Goal: Task Accomplishment & Management: Manage account settings

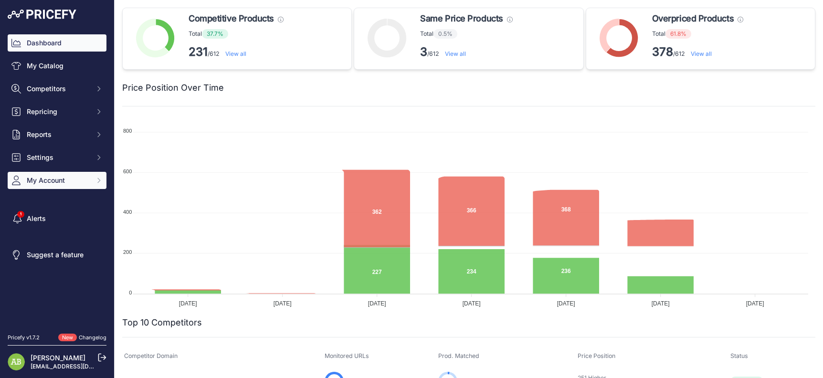
click at [36, 185] on span "My Account" at bounding box center [58, 181] width 63 height 10
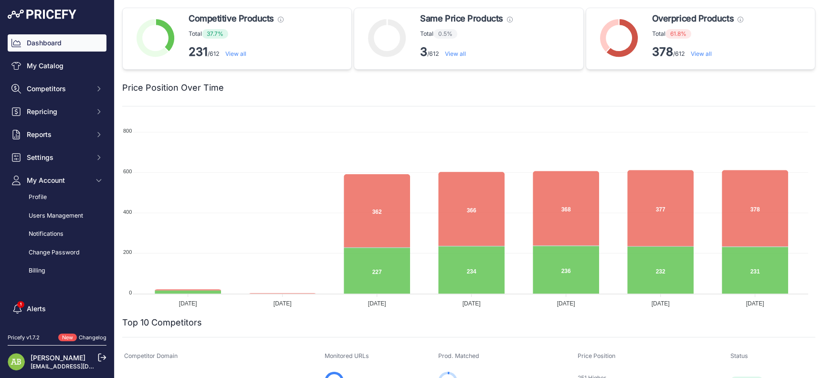
click at [43, 147] on div "Dashboard My Catalog Competitors Competitors Monitored URLs MAP infringements R…" at bounding box center [57, 156] width 99 height 245
click at [46, 159] on span "Settings" at bounding box center [58, 158] width 63 height 10
click at [57, 236] on link "Product Feed" at bounding box center [57, 238] width 99 height 17
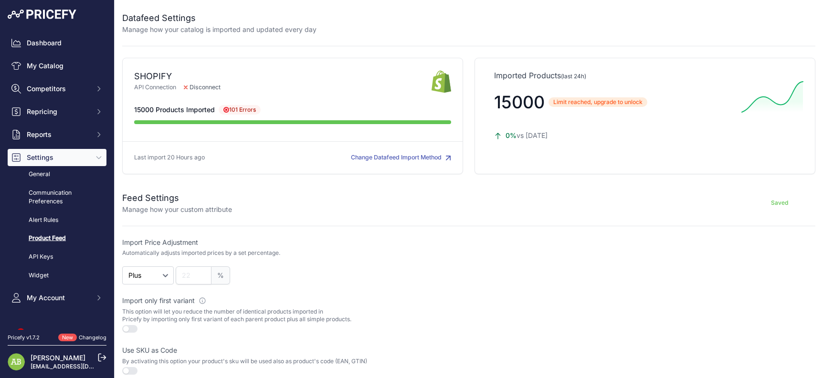
click at [378, 159] on button "Change Datafeed Import Method" at bounding box center [401, 157] width 100 height 9
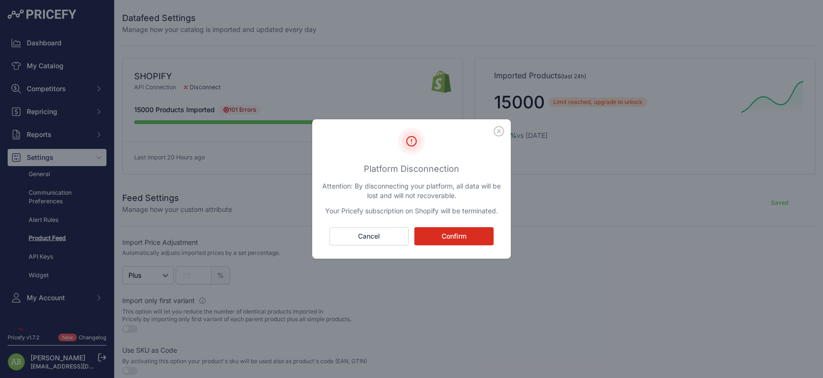
click at [453, 234] on button "Confirm" at bounding box center [453, 236] width 79 height 18
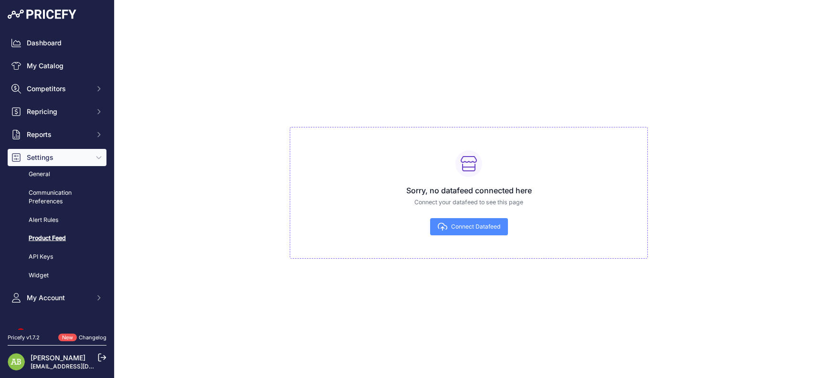
click at [461, 227] on span "Connect Datafeed" at bounding box center [475, 227] width 49 height 8
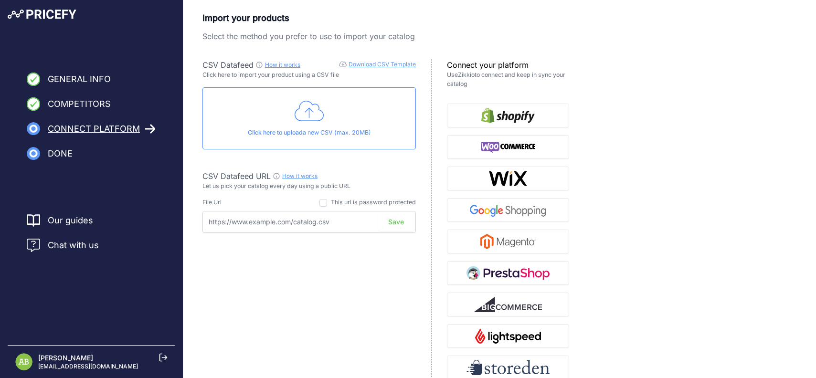
click at [285, 122] on div "Click here to upload a new CSV (max. 20MB)" at bounding box center [308, 118] width 213 height 62
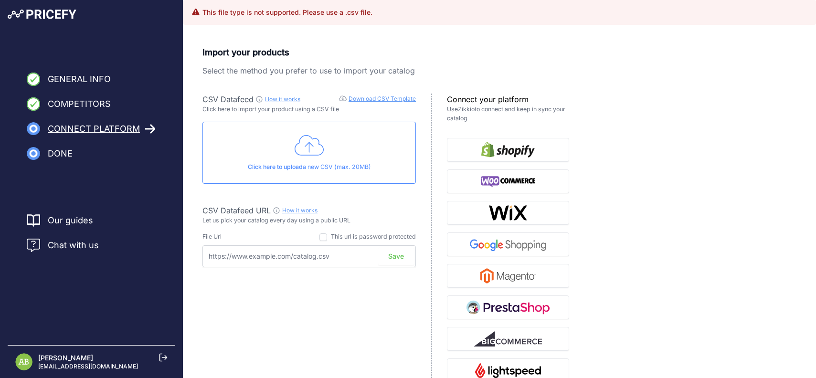
click at [230, 130] on div "Click here to upload a new CSV (max. 20MB)" at bounding box center [308, 153] width 213 height 62
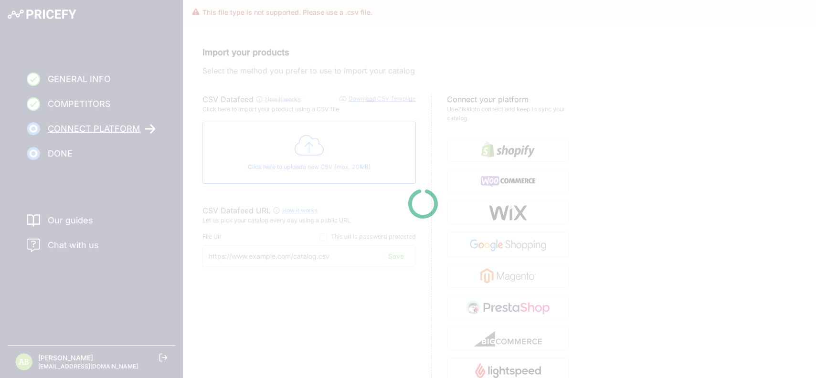
type input "[URL][DOMAIN_NAME]"
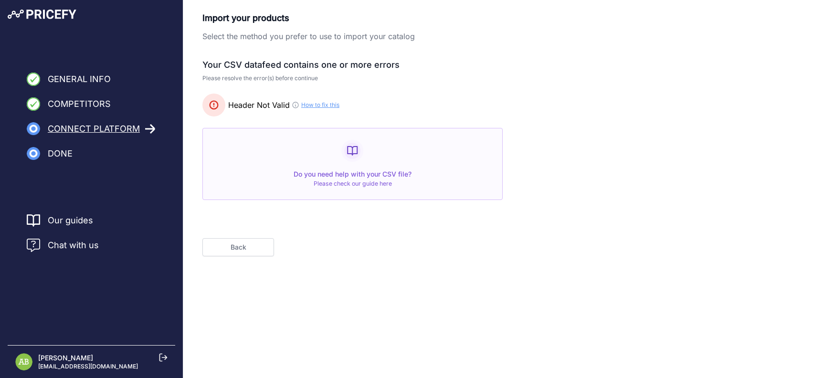
click at [329, 107] on link "How to fix this" at bounding box center [320, 105] width 38 height 8
click at [255, 239] on button "Back" at bounding box center [238, 247] width 72 height 18
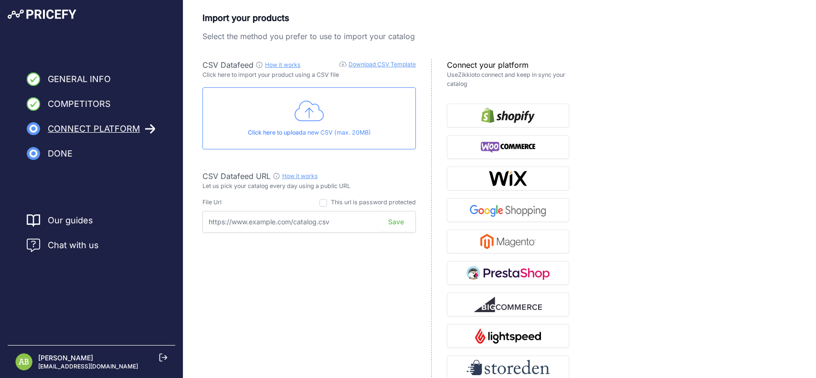
click at [282, 140] on div "Click here to upload a new CSV (max. 20MB)" at bounding box center [308, 118] width 213 height 62
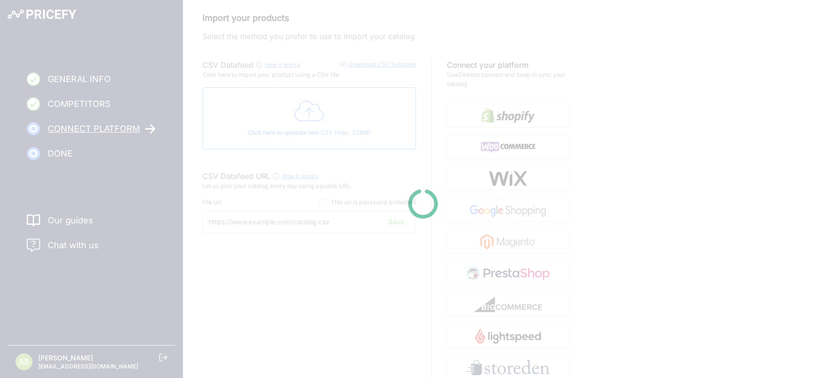
type input "[URL][DOMAIN_NAME]"
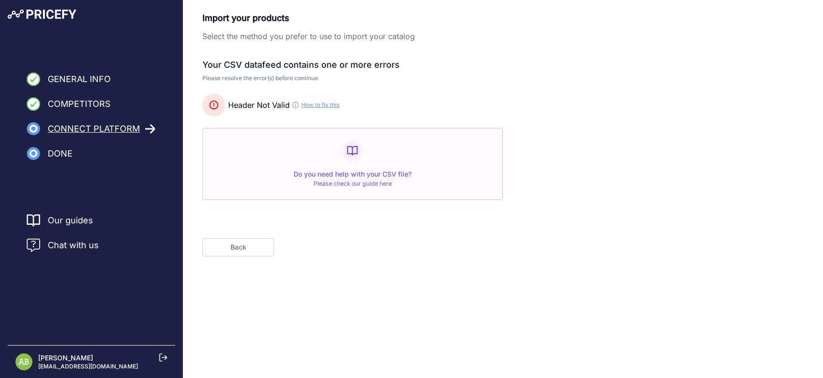
click at [28, 266] on nav "Our guides Chat with us" at bounding box center [92, 277] width 168 height 127
click at [239, 237] on div "Back" at bounding box center [385, 237] width 367 height 37
click at [243, 241] on button "Back" at bounding box center [238, 247] width 72 height 18
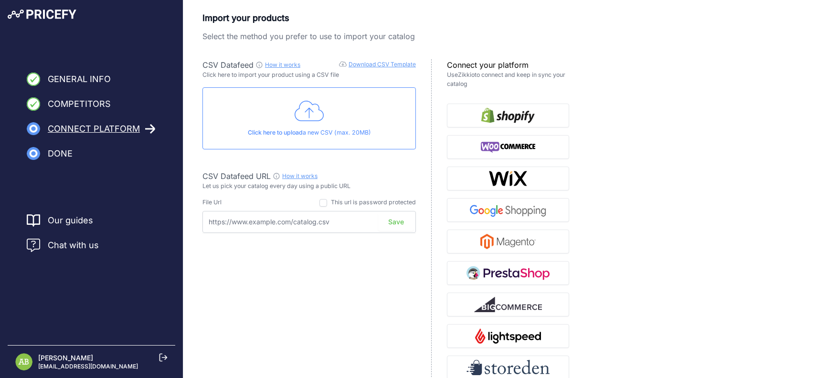
click at [301, 124] on div "Click here to upload a new CSV (max. 20MB)" at bounding box center [308, 118] width 213 height 62
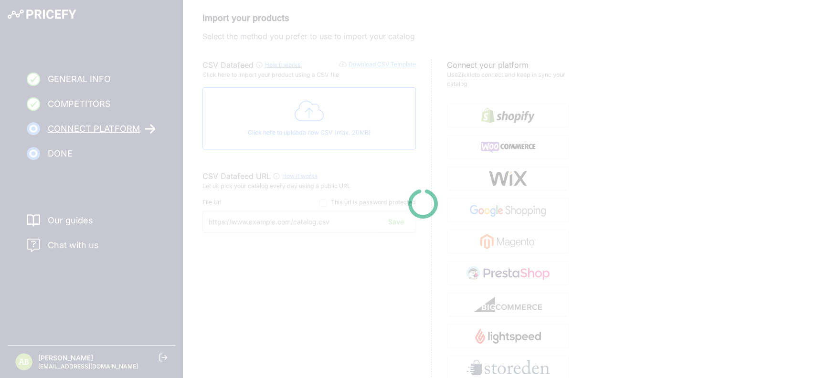
type input "https://csv.pricefy.io/merchant/manual_csv/9322/2025_09_23_09_32_MANUAL_CSV_932…"
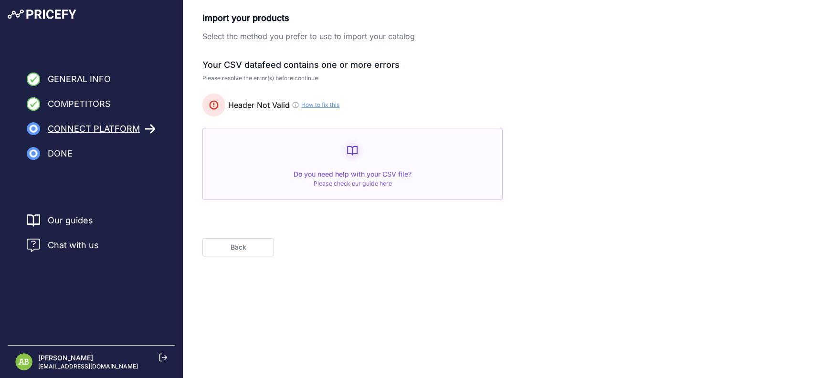
click at [361, 169] on div "Do you need help with your CSV file? Please check our guide here" at bounding box center [352, 164] width 300 height 72
click at [317, 108] on link "How to fix this" at bounding box center [320, 105] width 38 height 8
click at [234, 242] on button "Back" at bounding box center [238, 247] width 72 height 18
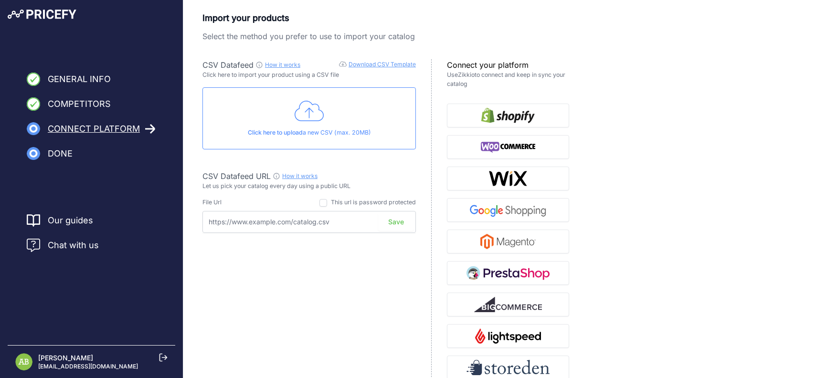
click at [305, 113] on icon at bounding box center [309, 111] width 30 height 24
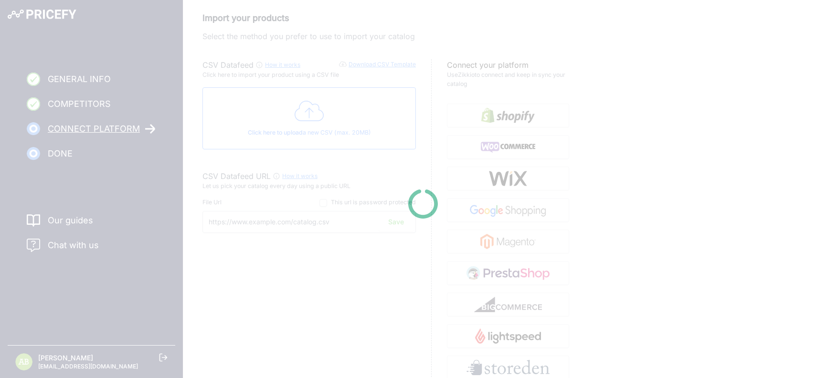
type input "https://csv.pricefy.io/merchant/manual_csv/9322/2025_09_23_09_49_MANUAL_CSV_932…"
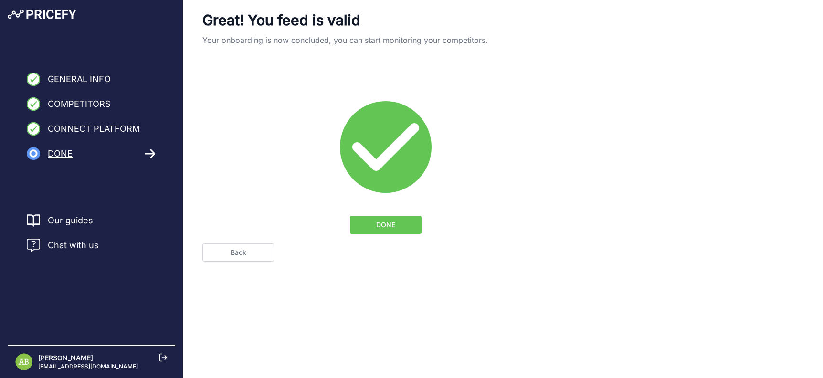
click at [384, 227] on span "DONE" at bounding box center [385, 225] width 19 height 10
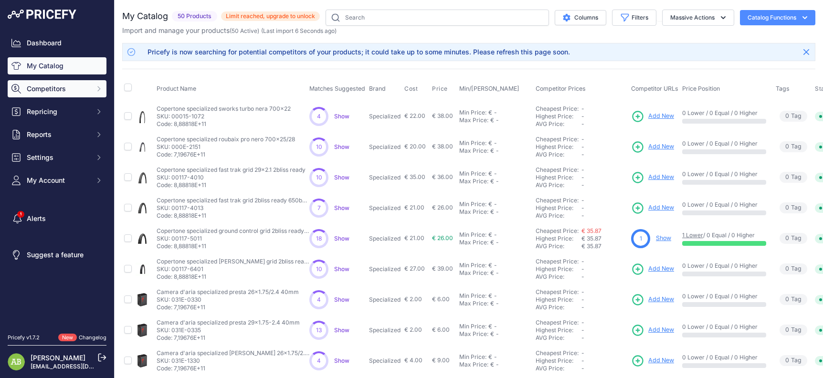
click at [48, 96] on button "Competitors" at bounding box center [57, 88] width 99 height 17
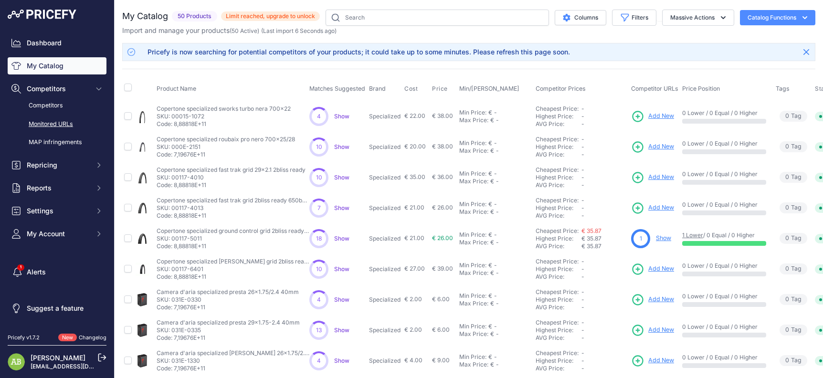
click at [52, 119] on link "Monitored URLs" at bounding box center [57, 124] width 99 height 17
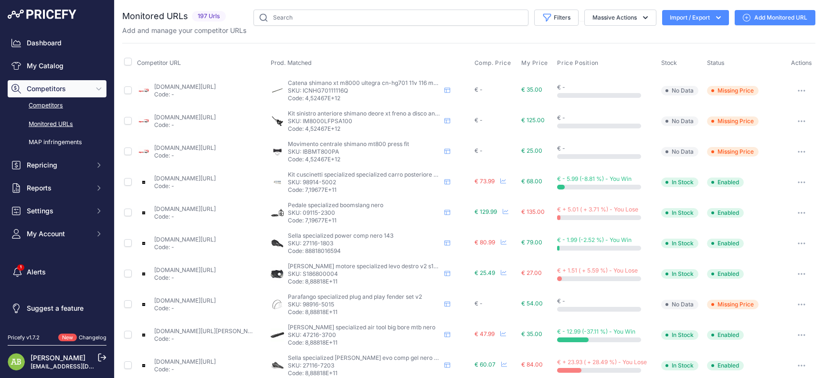
click at [47, 105] on link "Competitors" at bounding box center [57, 105] width 99 height 17
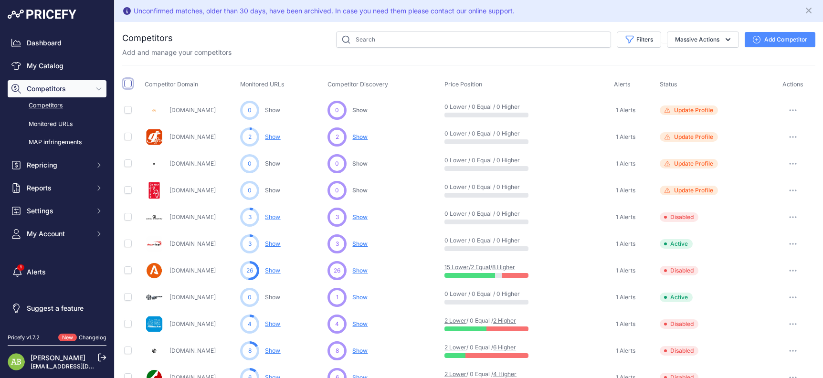
click at [127, 84] on input "checkbox" at bounding box center [128, 84] width 8 height 8
checkbox input "true"
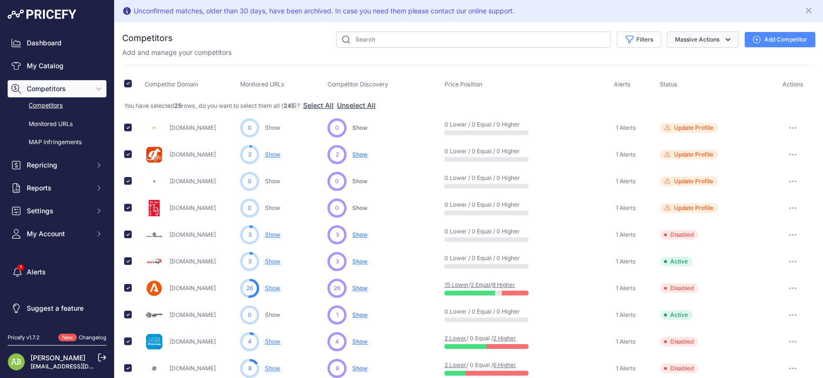
click at [695, 44] on button "Massive Actions" at bounding box center [703, 40] width 72 height 16
click at [128, 84] on input "checkbox" at bounding box center [128, 84] width 8 height 8
checkbox input "false"
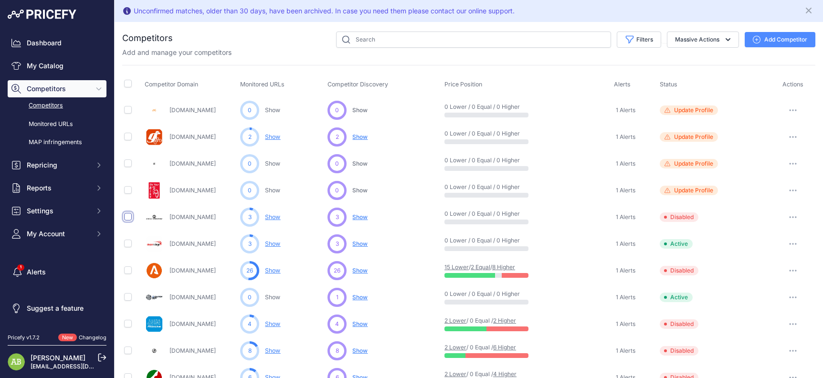
click at [129, 217] on input "checkbox" at bounding box center [128, 217] width 8 height 8
checkbox input "true"
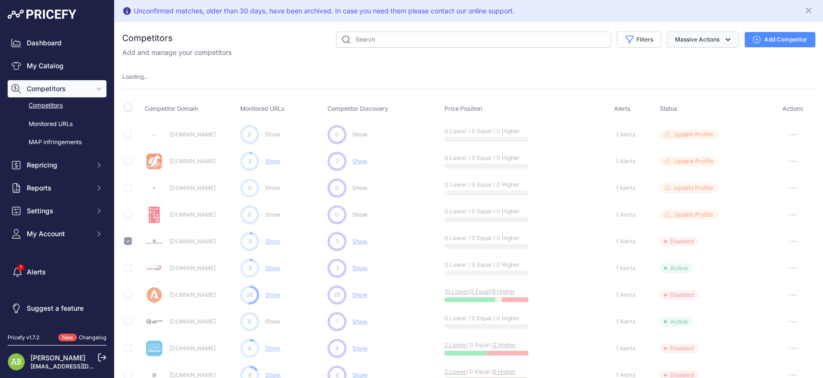
click at [684, 39] on button "Massive Actions" at bounding box center [703, 40] width 72 height 16
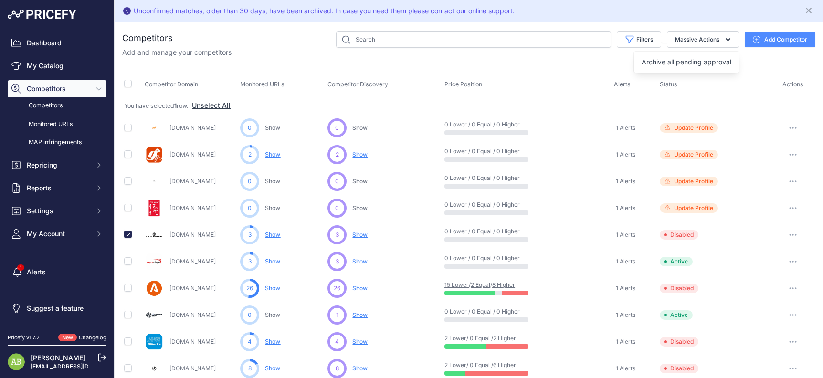
click at [513, 74] on th "Price Position" at bounding box center [526, 85] width 169 height 24
click at [789, 234] on icon "button" at bounding box center [793, 235] width 8 height 2
click at [699, 37] on button "Massive Actions" at bounding box center [703, 40] width 72 height 16
click at [702, 67] on button "Archive all pending approval" at bounding box center [686, 61] width 105 height 17
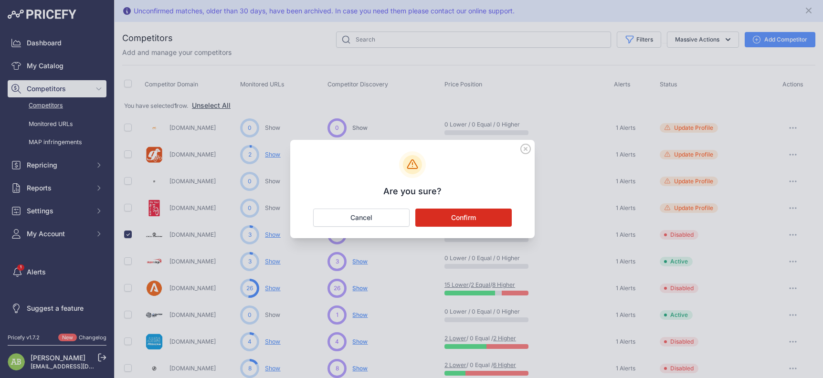
click at [426, 211] on button "Confirm" at bounding box center [463, 218] width 96 height 18
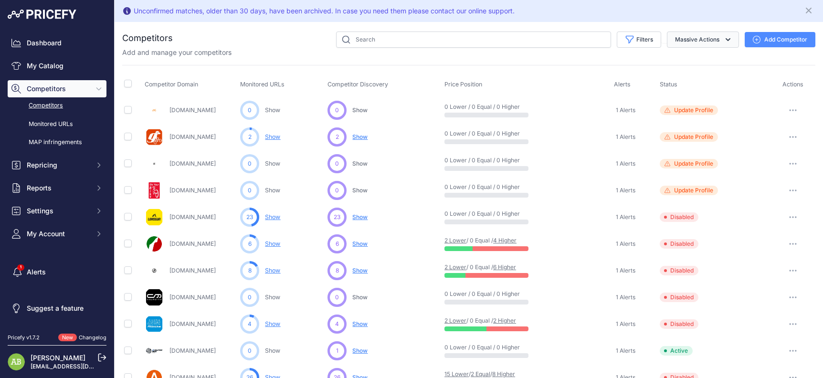
click at [684, 33] on button "Massive Actions" at bounding box center [703, 40] width 72 height 16
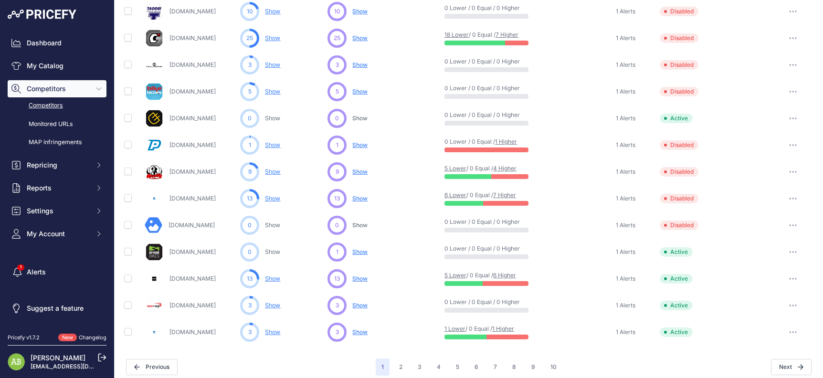
scroll to position [427, 0]
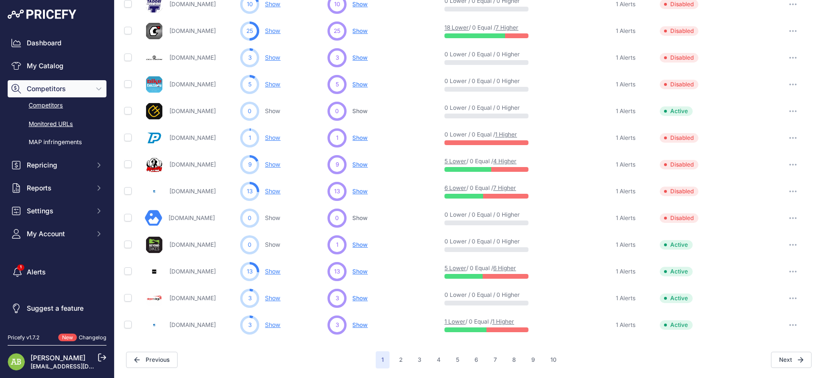
click at [69, 124] on link "Monitored URLs" at bounding box center [57, 124] width 99 height 17
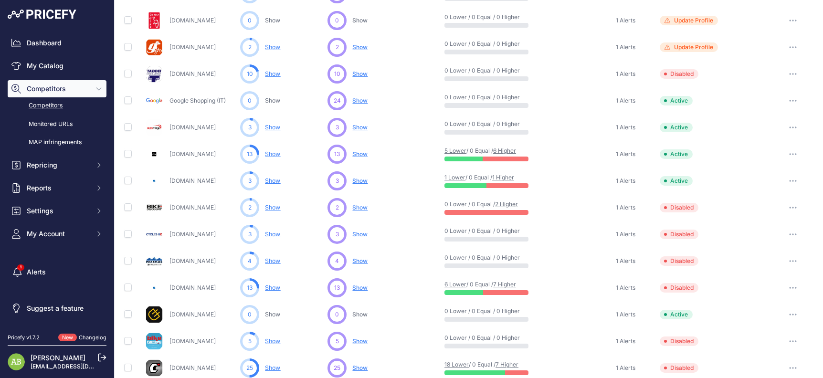
scroll to position [191, 0]
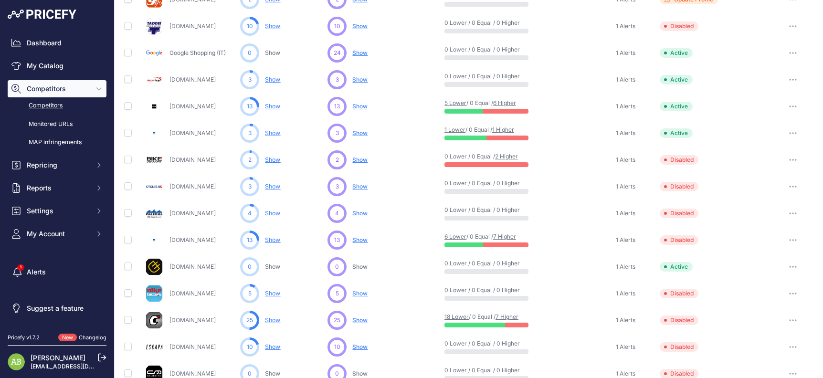
click at [788, 161] on button "button" at bounding box center [792, 159] width 19 height 13
click at [767, 194] on button "Enable" at bounding box center [774, 195] width 80 height 15
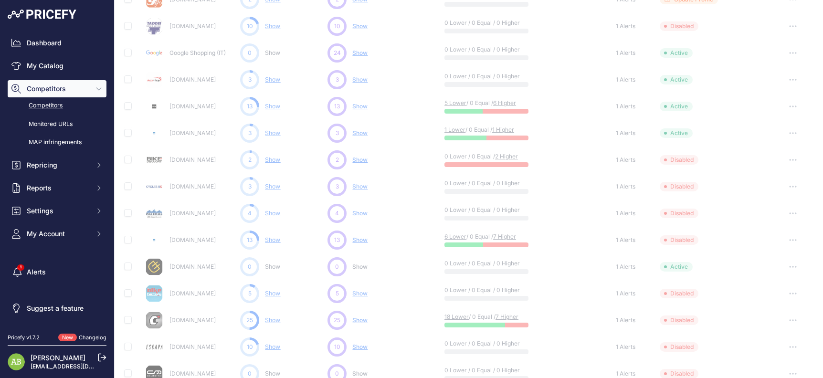
click at [789, 186] on icon "button" at bounding box center [793, 187] width 8 height 2
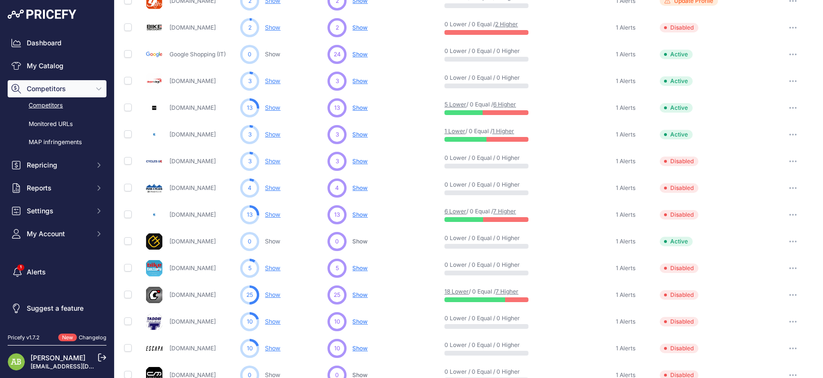
click at [788, 159] on button "button" at bounding box center [792, 161] width 19 height 13
click at [751, 197] on button "Enable" at bounding box center [774, 196] width 80 height 15
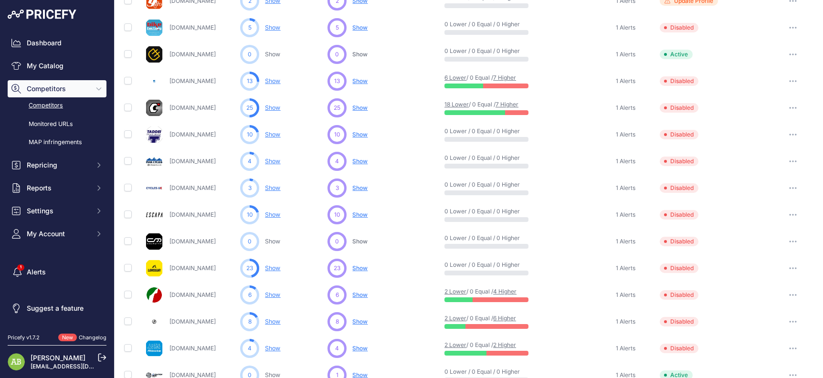
click at [787, 210] on button "button" at bounding box center [792, 214] width 19 height 13
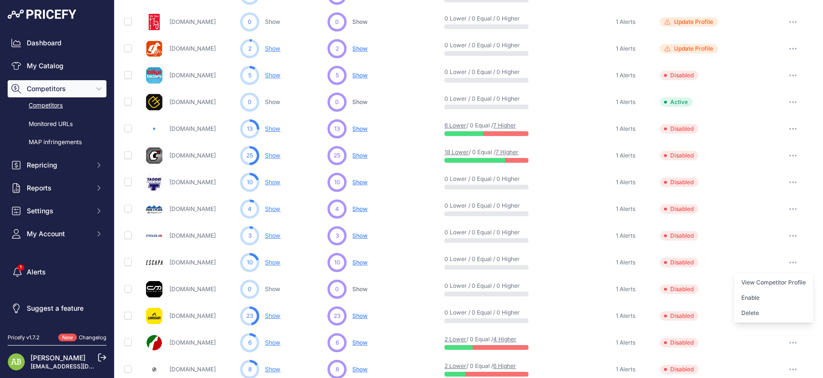
click at [789, 183] on icon "button" at bounding box center [793, 182] width 8 height 2
click at [758, 213] on button "Enable" at bounding box center [774, 217] width 80 height 15
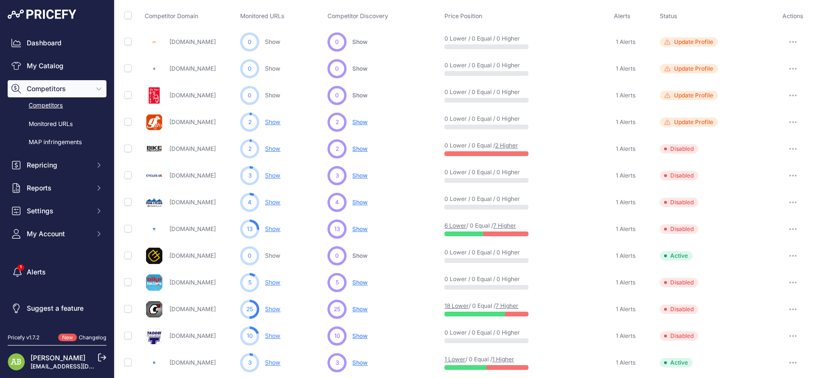
scroll to position [120, 0]
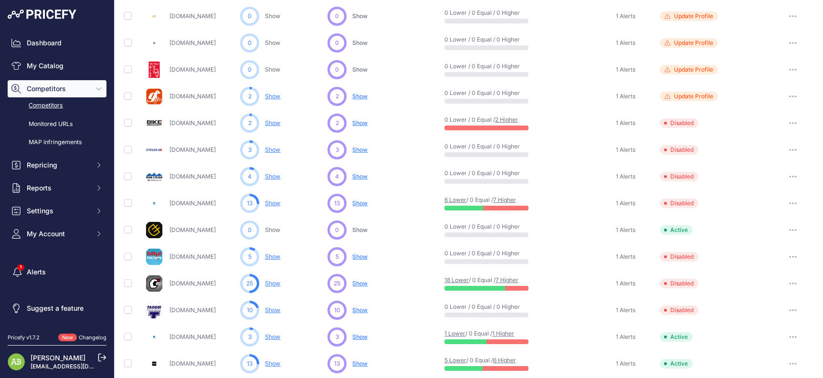
click at [789, 123] on icon "button" at bounding box center [793, 123] width 8 height 2
click at [756, 159] on button "Enable" at bounding box center [774, 158] width 80 height 15
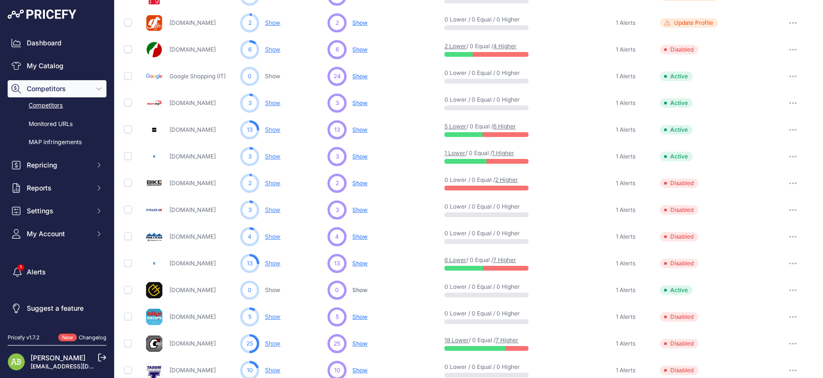
scroll to position [142, 0]
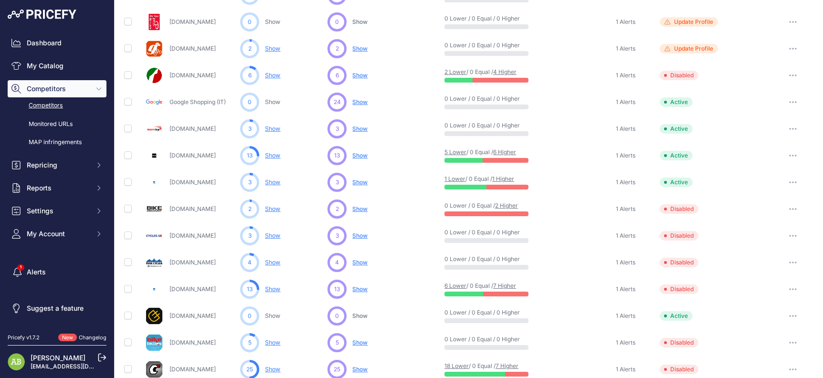
click at [789, 210] on icon "button" at bounding box center [793, 209] width 8 height 2
click at [774, 237] on button "Enable" at bounding box center [774, 244] width 80 height 15
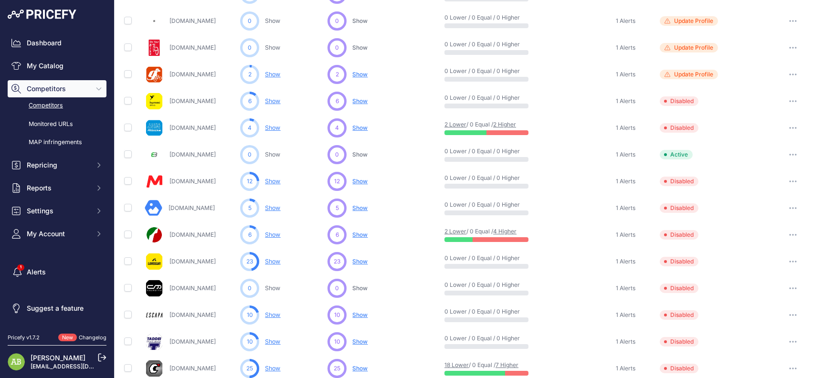
scroll to position [168, 0]
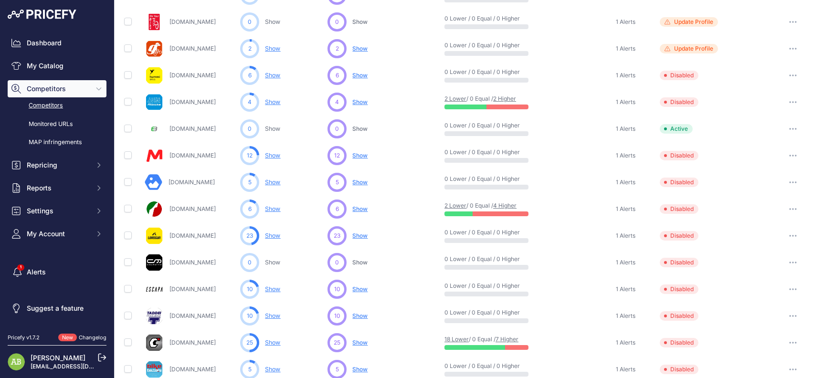
click at [791, 101] on button "button" at bounding box center [792, 101] width 19 height 13
click at [763, 132] on button "Enable" at bounding box center [774, 137] width 80 height 15
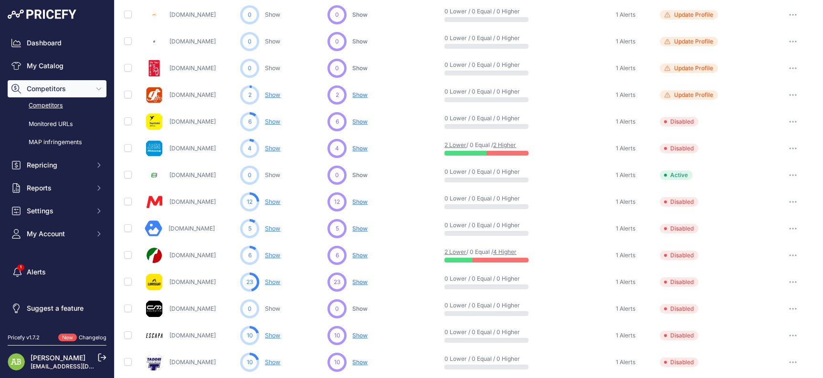
scroll to position [70, 0]
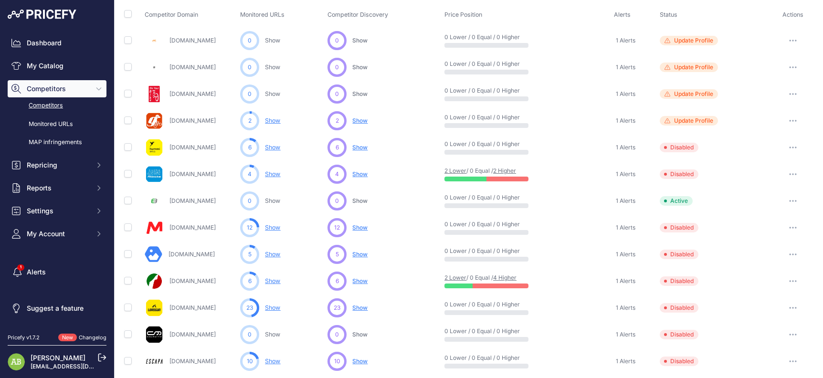
click at [787, 146] on button "button" at bounding box center [792, 147] width 19 height 13
click at [772, 183] on button "Enable" at bounding box center [774, 182] width 80 height 15
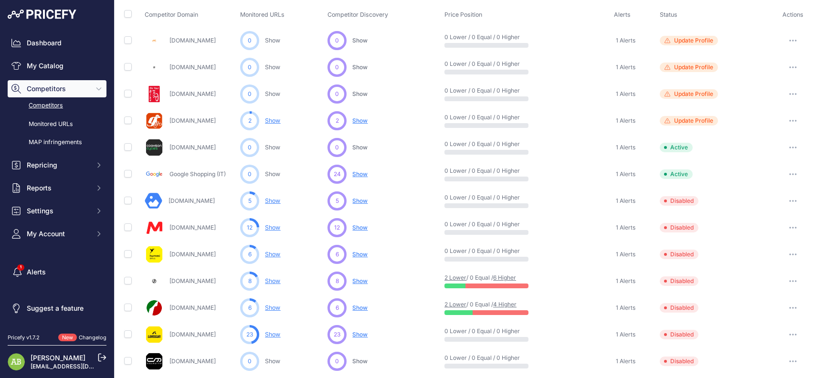
scroll to position [143, 0]
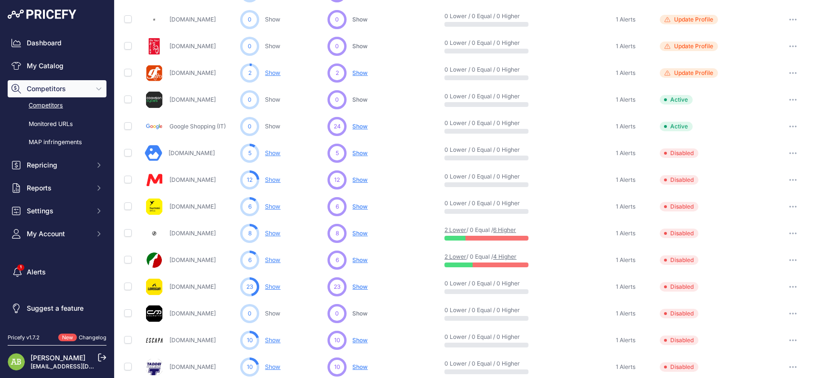
click at [792, 261] on icon "button" at bounding box center [792, 260] width 1 height 1
click at [772, 293] on button "Enable" at bounding box center [774, 295] width 80 height 15
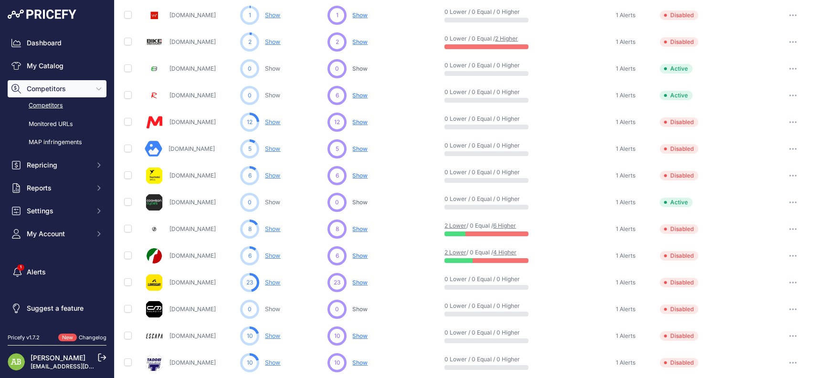
scroll to position [213, 0]
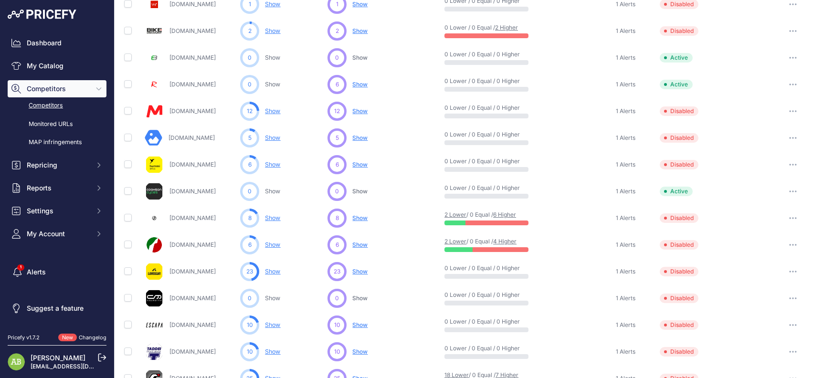
click at [789, 243] on button "button" at bounding box center [792, 244] width 19 height 13
click at [769, 276] on button "Enable" at bounding box center [774, 280] width 80 height 15
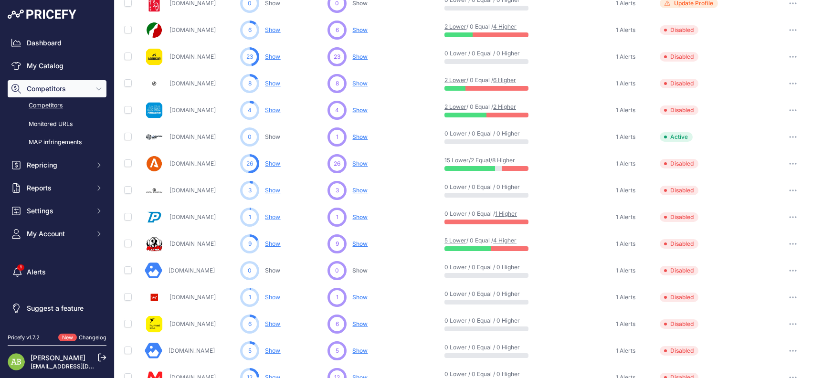
scroll to position [239, 0]
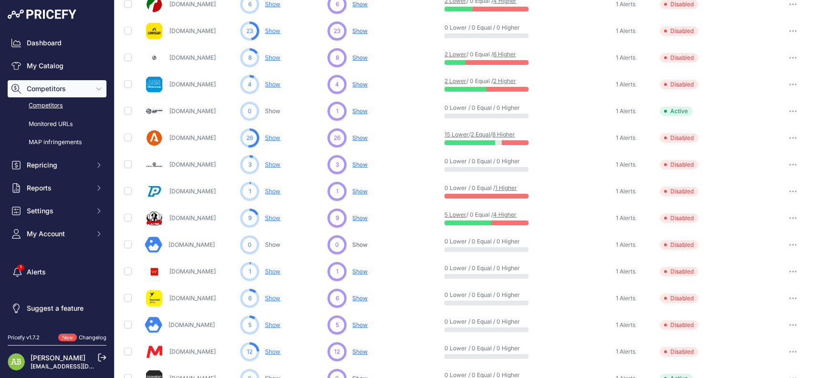
drag, startPoint x: 785, startPoint y: 29, endPoint x: 781, endPoint y: 37, distance: 9.0
click at [786, 29] on button "button" at bounding box center [792, 30] width 19 height 13
click at [758, 66] on button "Enable" at bounding box center [774, 66] width 80 height 15
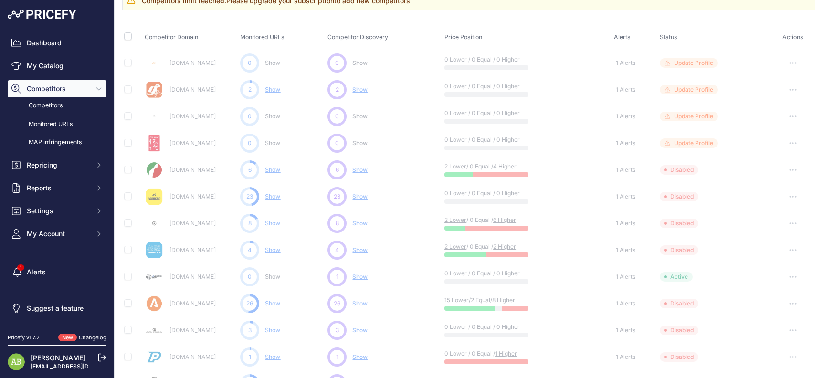
scroll to position [0, 0]
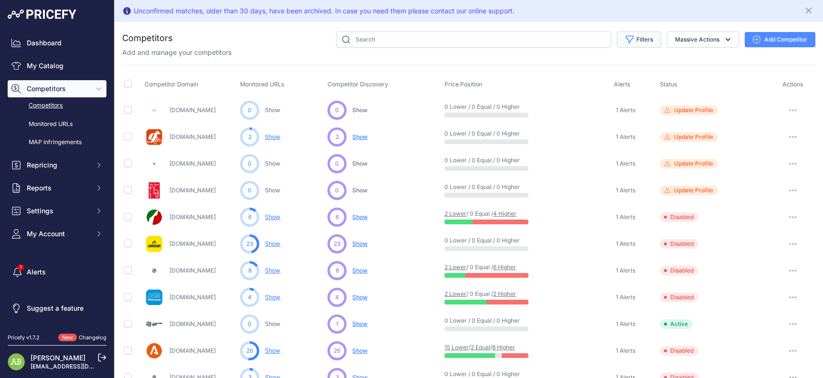
click at [617, 41] on button "Filters" at bounding box center [639, 40] width 44 height 16
click at [591, 80] on select "Select an option Active Disabled Update Profile Pending Approval Hidden Archived" at bounding box center [608, 77] width 92 height 16
select select "1"
click at [562, 69] on select "Select an option Active Disabled Update Profile Pending Approval Hidden Archived" at bounding box center [608, 77] width 92 height 16
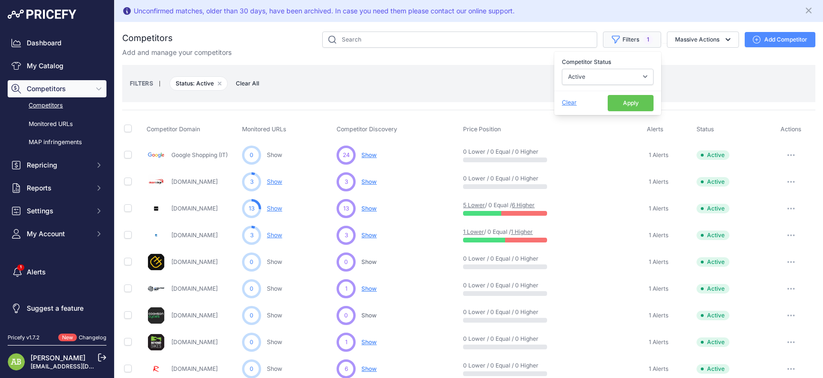
click at [611, 40] on icon "button" at bounding box center [616, 40] width 10 height 10
click at [786, 158] on button "button" at bounding box center [790, 154] width 19 height 13
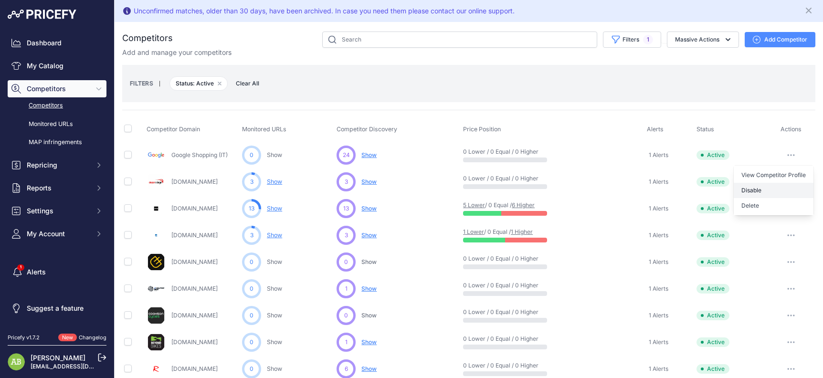
click at [762, 193] on button "Disable" at bounding box center [774, 190] width 80 height 15
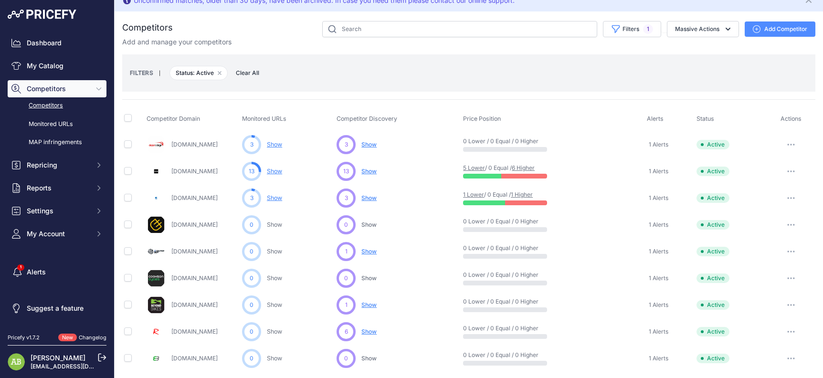
scroll to position [14, 0]
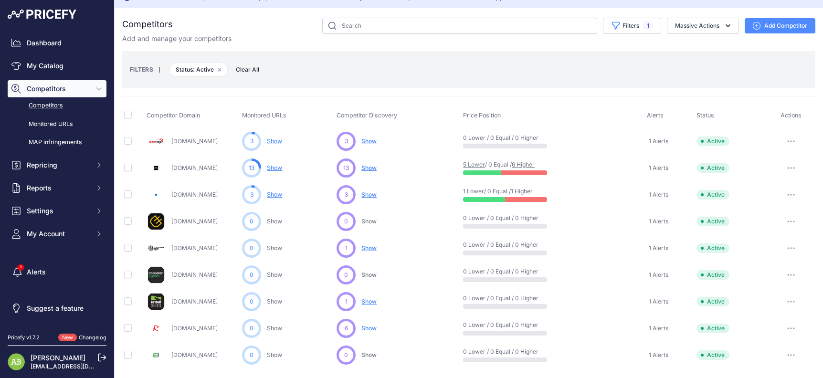
click at [786, 224] on button "button" at bounding box center [790, 221] width 19 height 13
click at [761, 251] on button "Disable" at bounding box center [774, 256] width 80 height 15
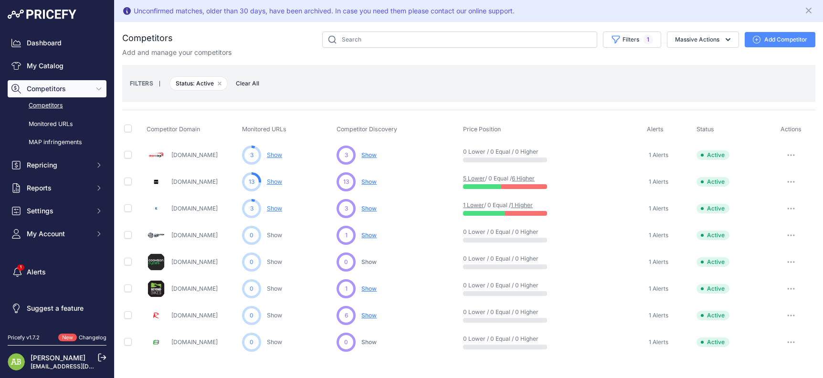
scroll to position [0, 0]
click at [792, 262] on icon "button" at bounding box center [791, 262] width 8 height 2
click at [756, 295] on button "Disable" at bounding box center [774, 297] width 80 height 15
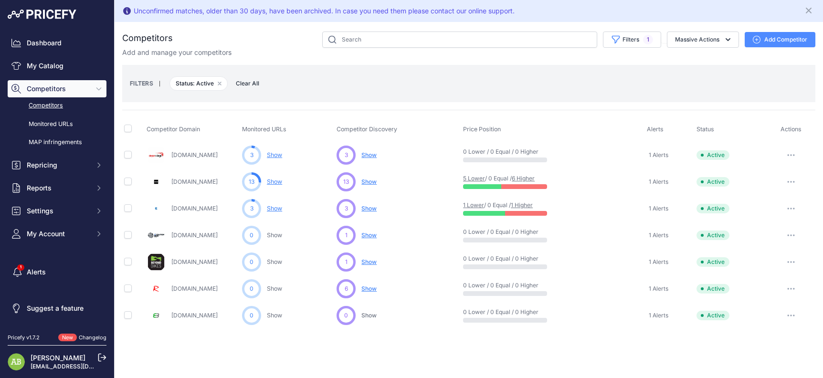
click at [788, 259] on button "button" at bounding box center [790, 261] width 19 height 13
click at [767, 297] on button "Disable" at bounding box center [774, 297] width 80 height 15
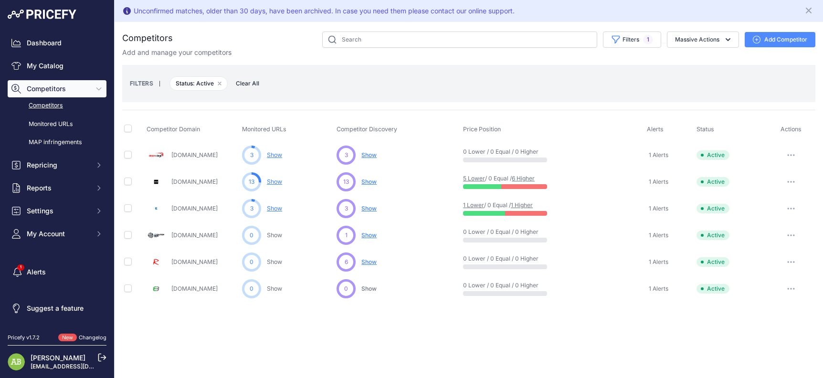
click at [792, 260] on button "button" at bounding box center [790, 261] width 19 height 13
click at [761, 298] on button "Disable" at bounding box center [774, 297] width 80 height 15
click at [793, 233] on button "button" at bounding box center [790, 235] width 19 height 13
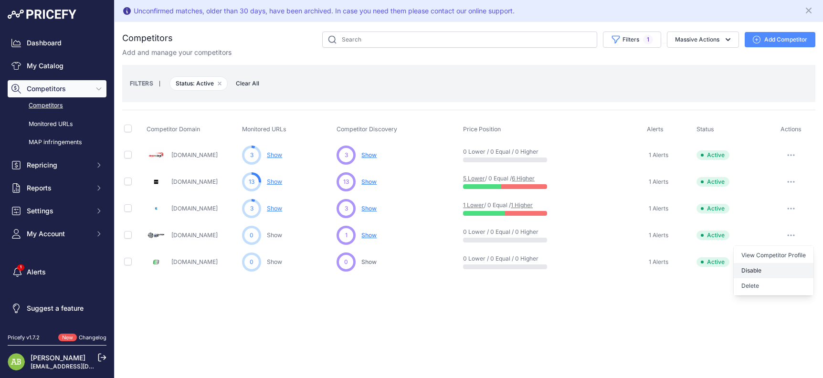
click at [767, 269] on button "Disable" at bounding box center [774, 270] width 80 height 15
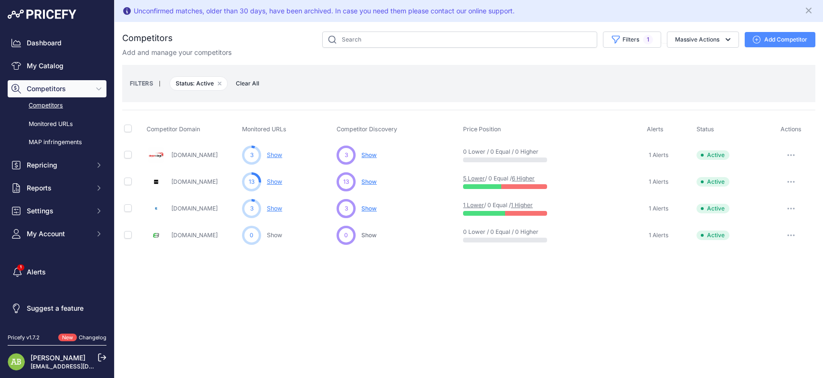
click at [793, 242] on button "button" at bounding box center [790, 235] width 19 height 13
click at [763, 277] on button "Disable" at bounding box center [774, 270] width 80 height 15
click at [213, 84] on span "Status: Active Remove filter option" at bounding box center [198, 83] width 58 height 14
click at [220, 86] on button "Remove filter option" at bounding box center [220, 84] width 8 height 8
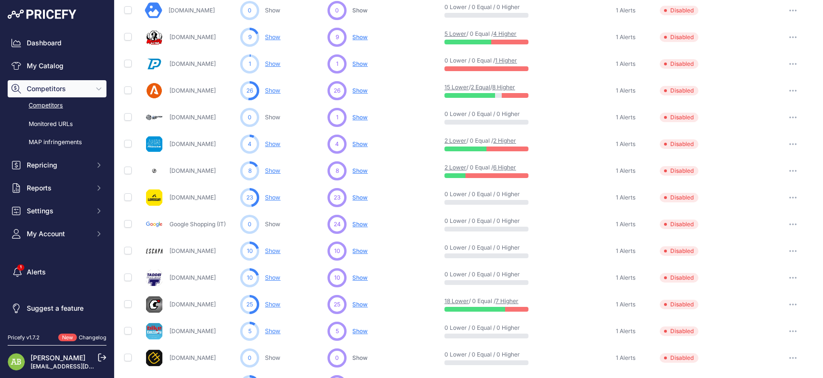
scroll to position [239, 0]
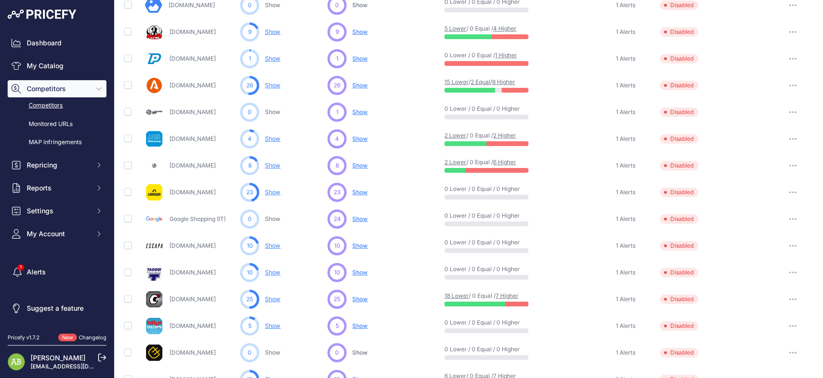
click at [783, 140] on button "button" at bounding box center [792, 138] width 19 height 13
click at [577, 192] on div "0 Lower / 0 Equal / 0 Higher" at bounding box center [527, 192] width 166 height 14
click at [783, 193] on button "button" at bounding box center [792, 192] width 19 height 13
click at [757, 224] on button "Enable" at bounding box center [774, 227] width 80 height 15
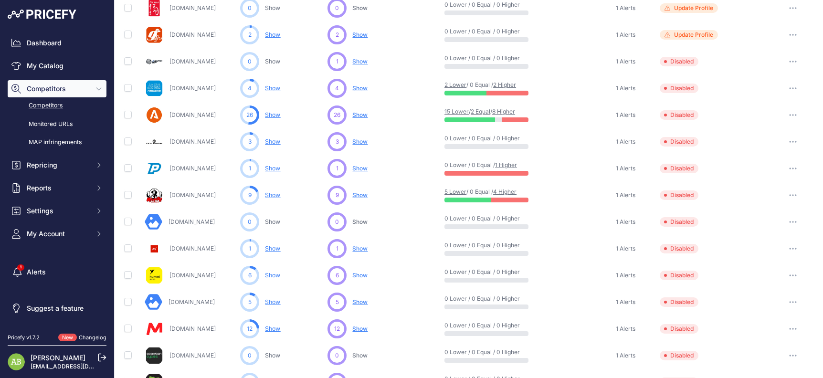
scroll to position [169, 0]
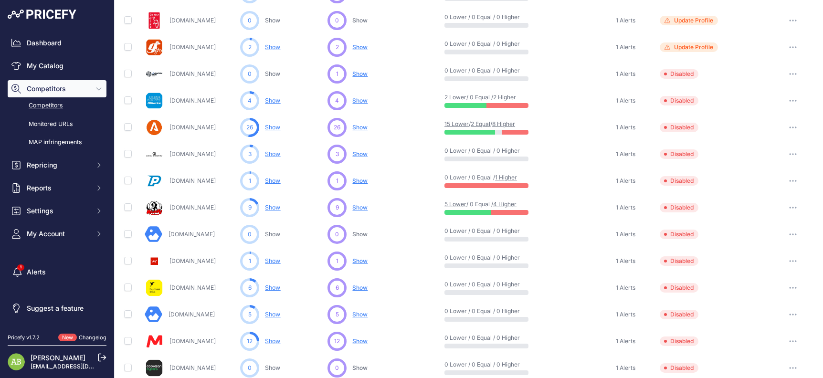
click at [795, 128] on icon "button" at bounding box center [795, 127] width 1 height 1
click at [771, 161] on button "Enable" at bounding box center [774, 162] width 80 height 15
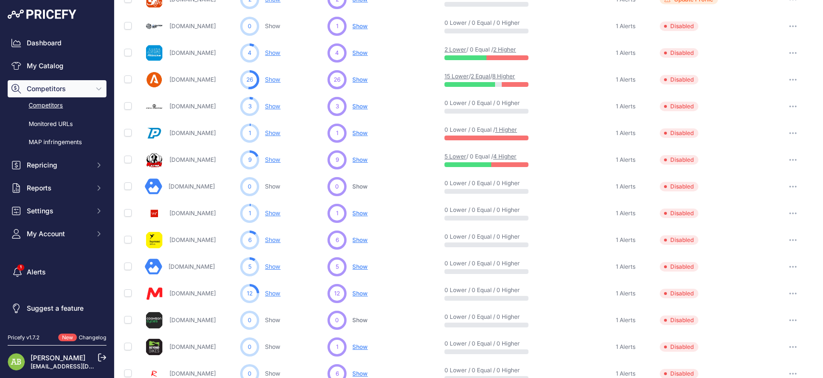
scroll to position [0, 0]
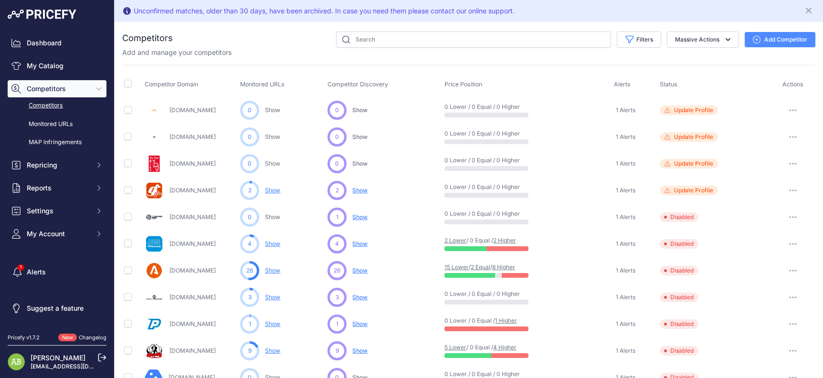
click at [621, 48] on div "Add and manage your competitors" at bounding box center [468, 53] width 693 height 10
click at [624, 47] on button "Filters" at bounding box center [639, 40] width 44 height 16
click at [614, 75] on select "Select an option Active Disabled Update Profile Pending Approval Hidden Archived" at bounding box center [608, 77] width 92 height 16
select select "1"
click at [562, 69] on select "Select an option Active Disabled Update Profile Pending Approval Hidden Archived" at bounding box center [608, 77] width 92 height 16
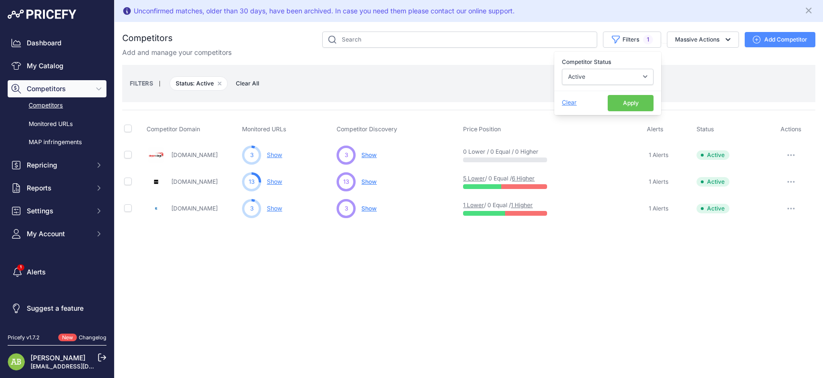
click at [508, 294] on div "Unconfirmed matches, older than 30 days, have been archived. In case you need t…" at bounding box center [469, 189] width 708 height 378
click at [644, 36] on span "1" at bounding box center [648, 40] width 10 height 10
click at [620, 76] on select "Select an option Active Disabled Update Profile Pending Approval Hidden Archived" at bounding box center [608, 77] width 92 height 16
select select "99"
click at [562, 69] on select "Select an option Active Disabled Update Profile Pending Approval Hidden Archived" at bounding box center [608, 77] width 92 height 16
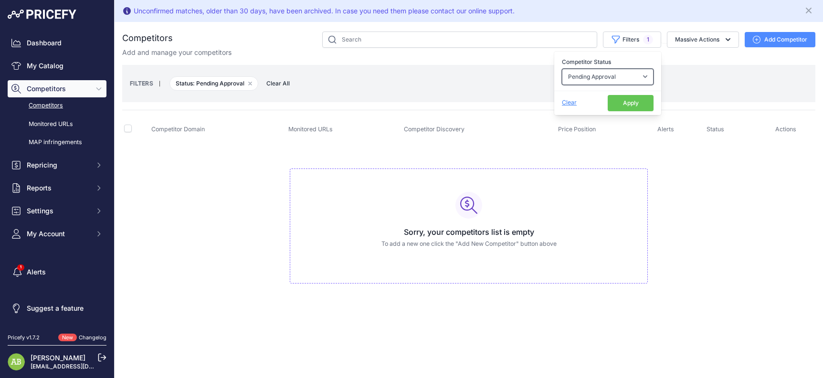
drag, startPoint x: 617, startPoint y: 74, endPoint x: 615, endPoint y: 82, distance: 8.9
click at [617, 74] on select "Select an option Active Disabled Update Profile Pending Approval Hidden Archived" at bounding box center [608, 77] width 92 height 16
select select "0"
click at [562, 69] on select "Select an option Active Disabled Update Profile Pending Approval Hidden Archived" at bounding box center [608, 77] width 92 height 16
click at [622, 98] on button "Apply" at bounding box center [631, 103] width 46 height 16
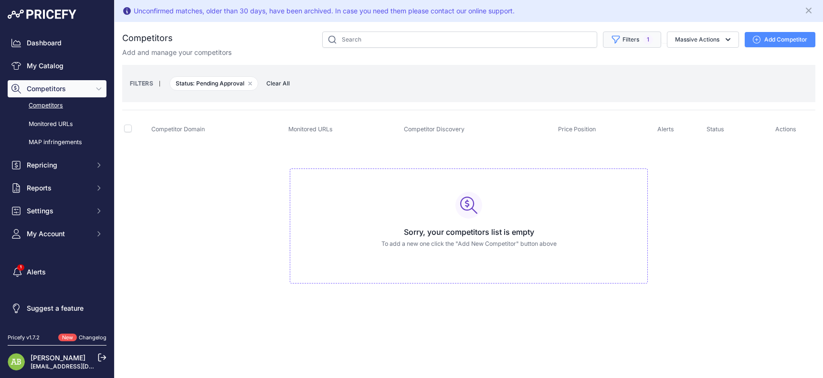
click at [630, 40] on button "Filters 1" at bounding box center [632, 40] width 58 height 16
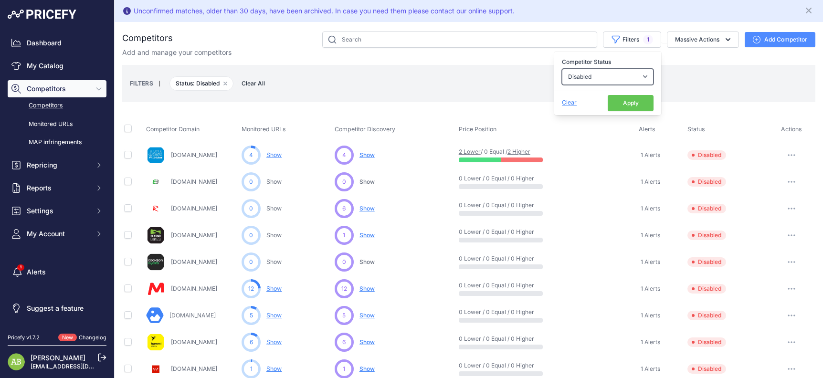
click at [592, 80] on select "Select an option Active Disabled Update Profile Pending Approval Hidden Archived" at bounding box center [608, 77] width 92 height 16
click at [518, 99] on div "FILTERS | Status: Disabled Remove filter option Clear All" at bounding box center [468, 83] width 693 height 37
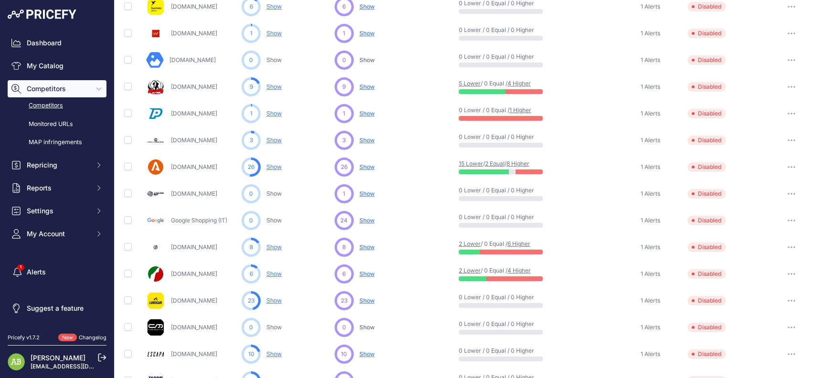
scroll to position [382, 0]
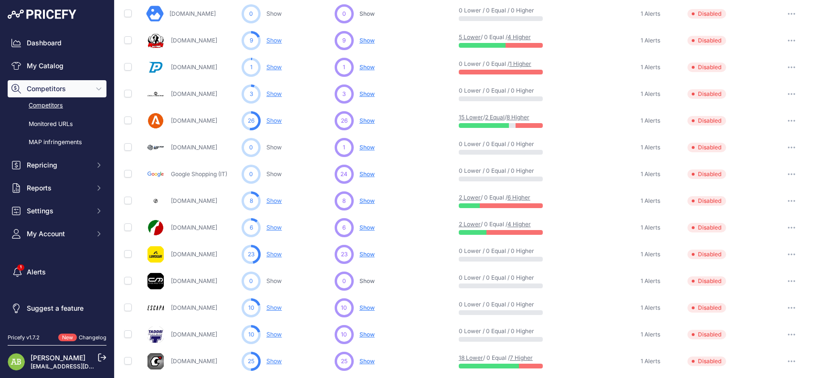
click at [782, 251] on button "button" at bounding box center [791, 254] width 19 height 13
click at [753, 288] on button "Enable" at bounding box center [774, 289] width 80 height 15
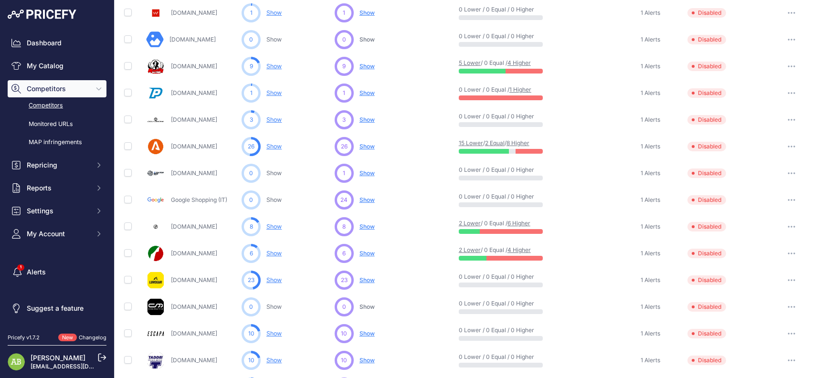
scroll to position [26, 0]
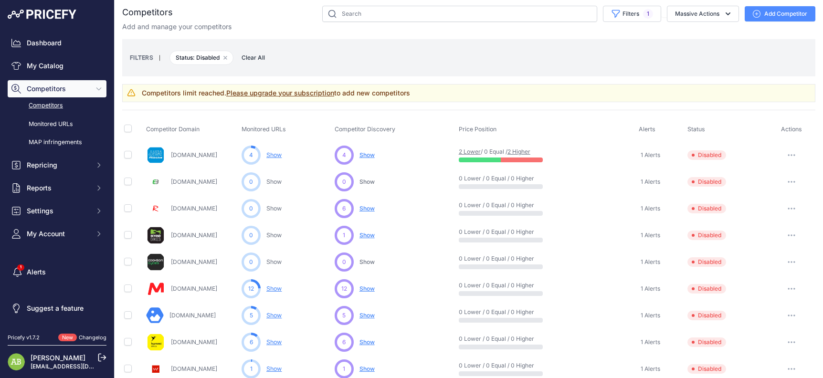
click at [247, 92] on link "Please upgrade your subscription" at bounding box center [280, 93] width 108 height 8
click at [254, 57] on span "Clear All" at bounding box center [253, 58] width 33 height 10
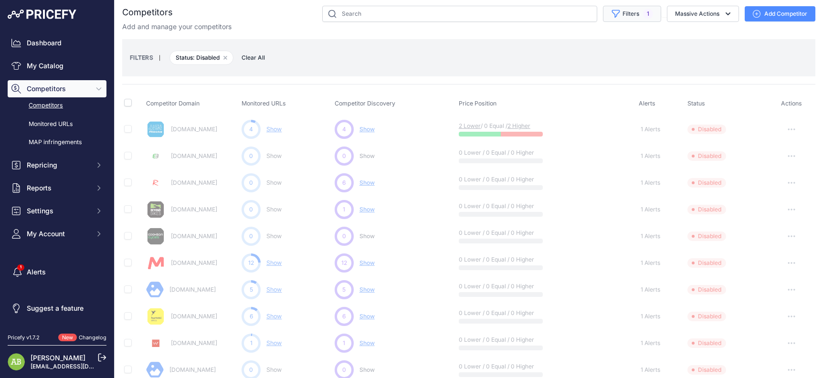
click at [616, 17] on button "Filters 1" at bounding box center [632, 14] width 58 height 16
click at [601, 52] on select "Select an option Active Disabled Update Profile Pending Approval Hidden Archived" at bounding box center [608, 51] width 92 height 16
select select "1"
click at [562, 43] on select "Select an option Active Disabled Update Profile Pending Approval Hidden Archived" at bounding box center [608, 51] width 92 height 16
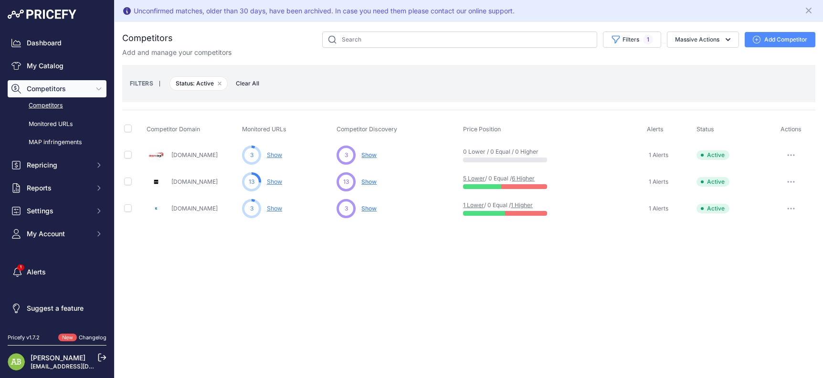
click at [780, 205] on div at bounding box center [790, 208] width 45 height 13
click at [788, 206] on button "button" at bounding box center [790, 208] width 19 height 13
click at [760, 247] on button "Disable" at bounding box center [774, 243] width 80 height 15
click at [790, 148] on button "button" at bounding box center [790, 154] width 19 height 13
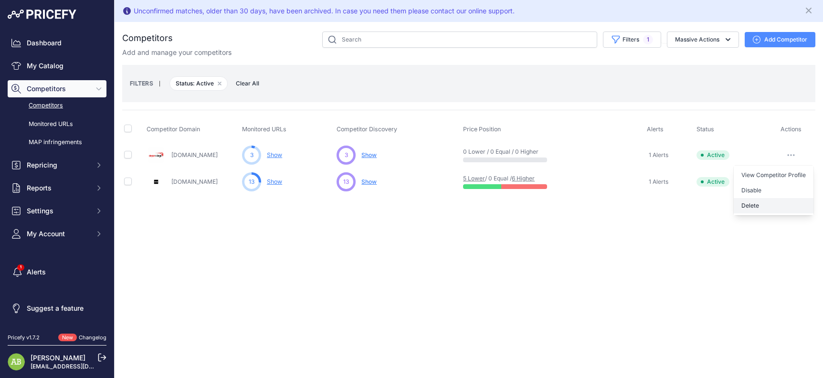
click at [760, 206] on button "Delete" at bounding box center [774, 205] width 80 height 15
click at [788, 154] on button "button" at bounding box center [790, 154] width 19 height 13
click at [772, 191] on button "Disable" at bounding box center [774, 190] width 80 height 15
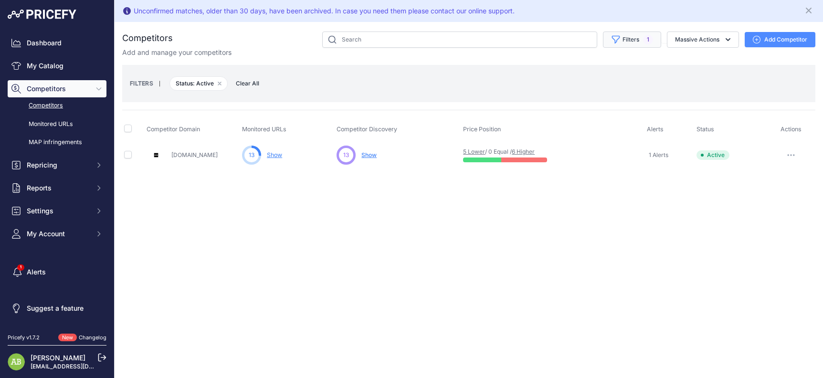
click at [624, 44] on button "Filters 1" at bounding box center [632, 40] width 58 height 16
click at [578, 104] on div "Clear" at bounding box center [585, 102] width 46 height 9
click at [574, 102] on span "Clear" at bounding box center [569, 102] width 15 height 7
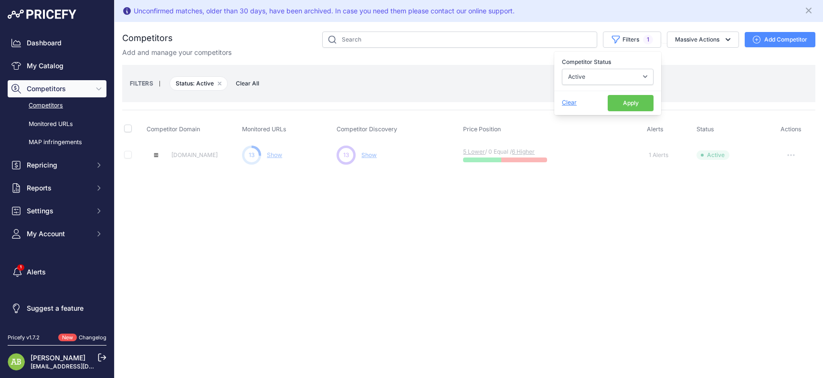
click at [624, 100] on button "Apply" at bounding box center [631, 103] width 46 height 16
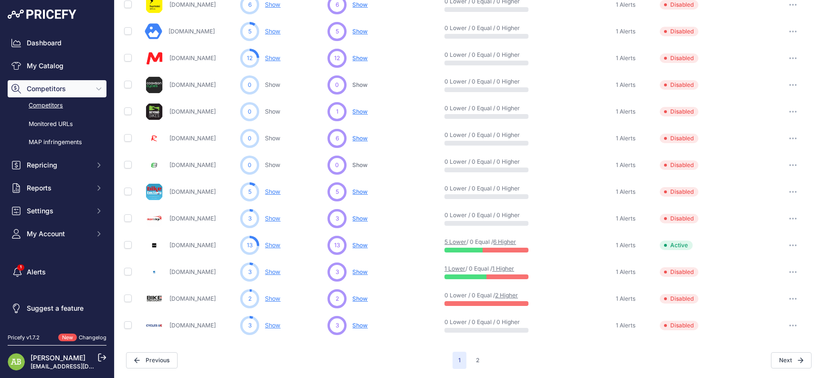
scroll to position [427, 0]
click at [472, 356] on button "2" at bounding box center [477, 359] width 15 height 17
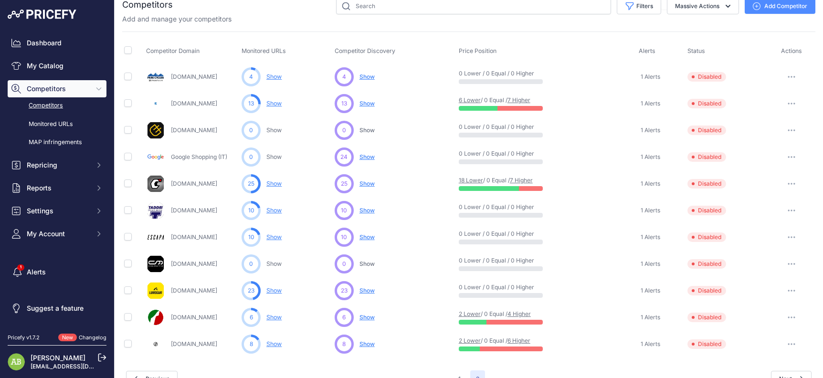
scroll to position [53, 0]
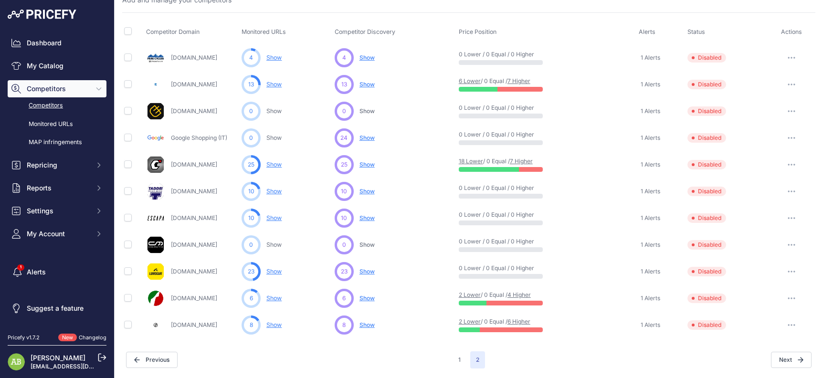
click at [788, 273] on button "button" at bounding box center [791, 271] width 19 height 13
click at [746, 305] on button "Enable" at bounding box center [774, 306] width 80 height 15
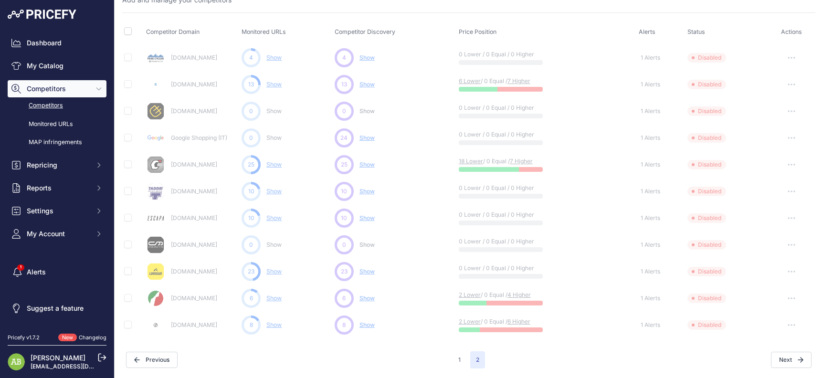
scroll to position [0, 0]
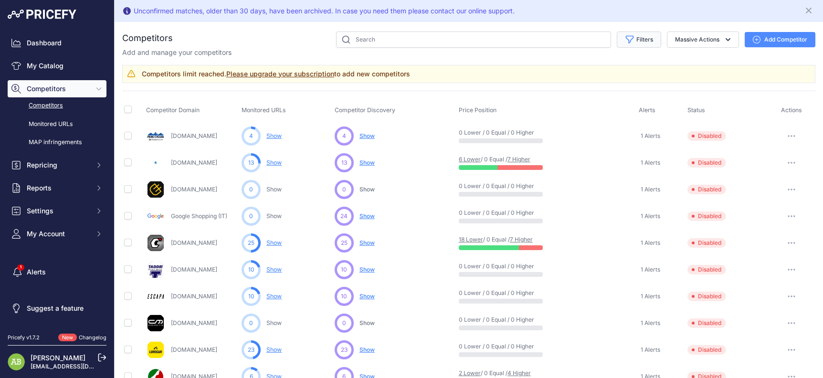
click at [630, 43] on button "Filters" at bounding box center [639, 40] width 44 height 16
drag, startPoint x: 629, startPoint y: 77, endPoint x: 618, endPoint y: 84, distance: 12.7
click at [629, 77] on select "Select an option Active Disabled Update Profile Pending Approval Hidden Archived" at bounding box center [608, 77] width 92 height 16
select select "1"
click at [562, 69] on select "Select an option Active Disabled Update Profile Pending Approval Hidden Archived" at bounding box center [608, 77] width 92 height 16
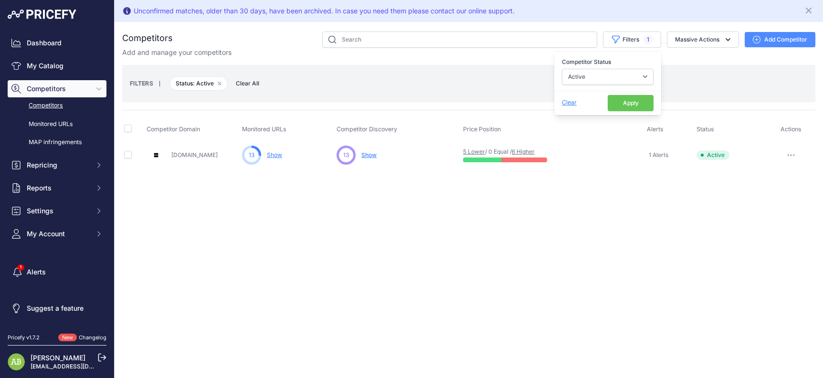
click at [567, 99] on span "Clear" at bounding box center [569, 102] width 15 height 7
drag, startPoint x: 37, startPoint y: 111, endPoint x: 43, endPoint y: 125, distance: 15.6
click at [37, 111] on link "Competitors" at bounding box center [57, 105] width 99 height 17
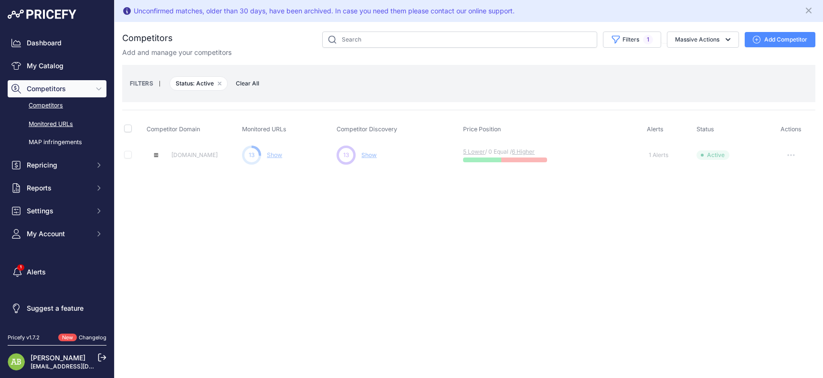
click at [44, 129] on link "Monitored URLs" at bounding box center [57, 124] width 99 height 17
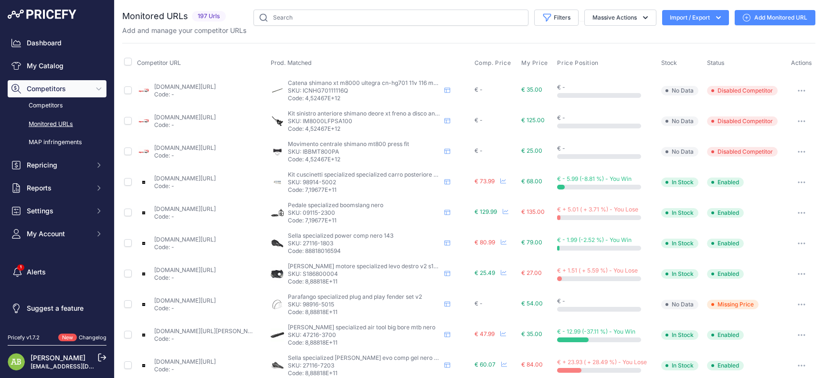
click at [44, 129] on link "Monitored URLs" at bounding box center [57, 124] width 99 height 17
click at [47, 62] on link "My Catalog" at bounding box center [57, 65] width 99 height 17
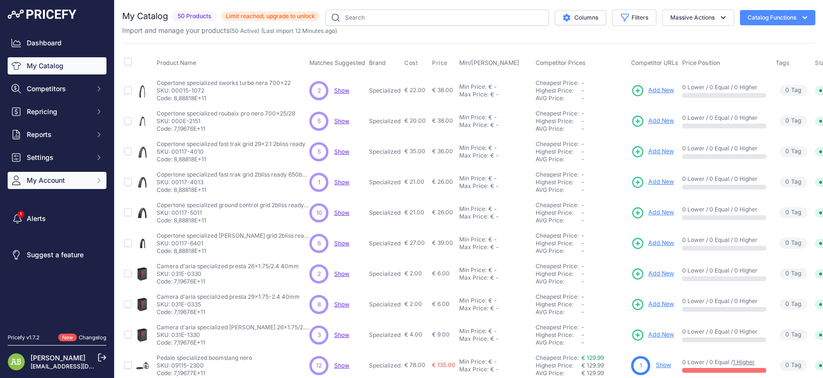
click at [37, 183] on span "My Account" at bounding box center [58, 181] width 63 height 10
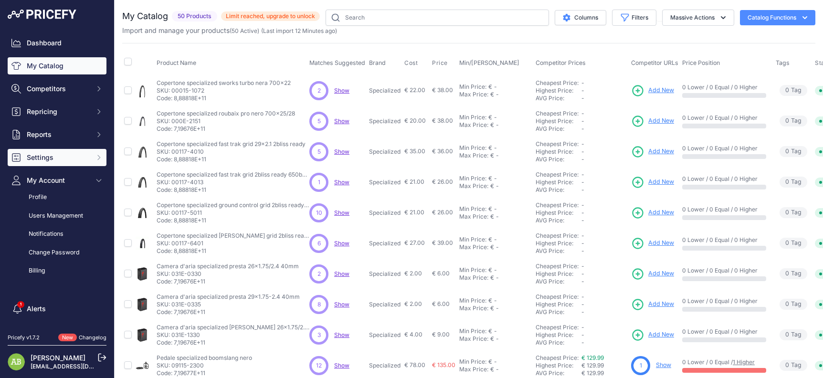
click at [45, 166] on button "Settings" at bounding box center [57, 157] width 99 height 17
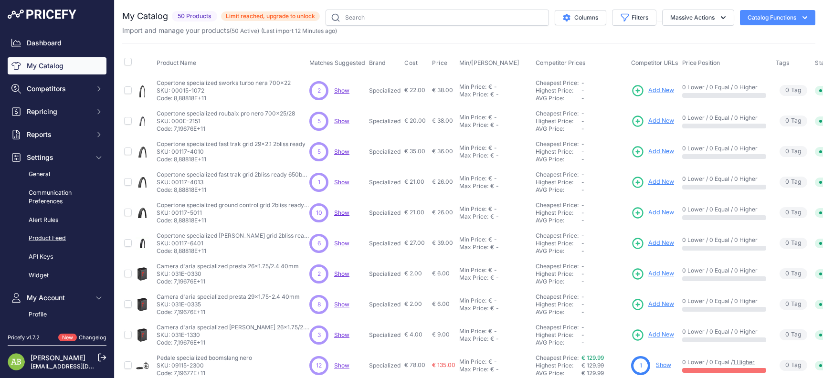
click at [49, 236] on link "Product Feed" at bounding box center [57, 238] width 99 height 17
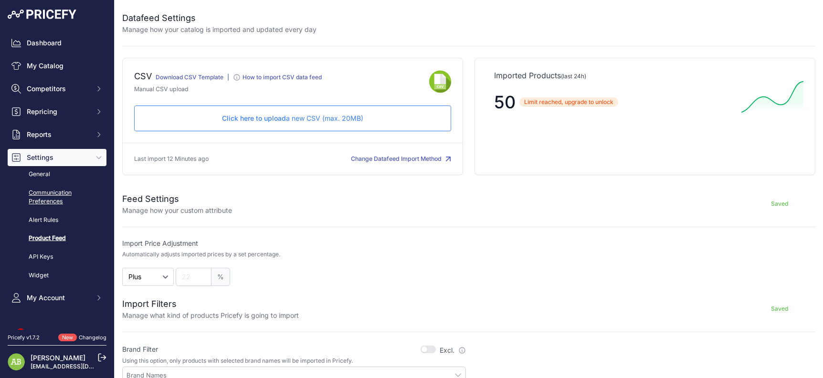
scroll to position [48, 0]
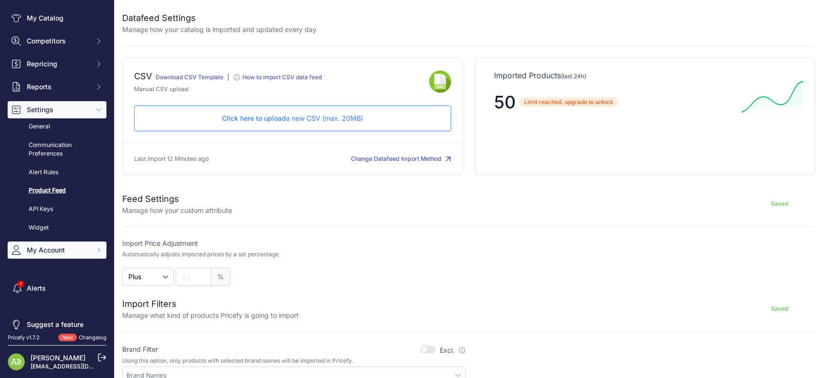
click at [48, 244] on button "My Account" at bounding box center [57, 250] width 99 height 17
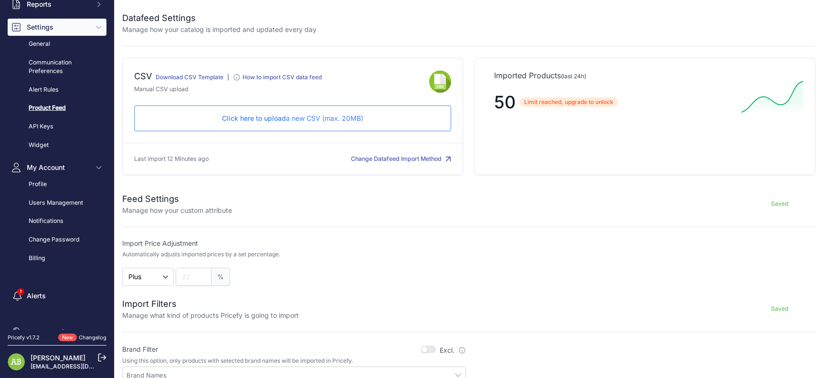
scroll to position [149, 0]
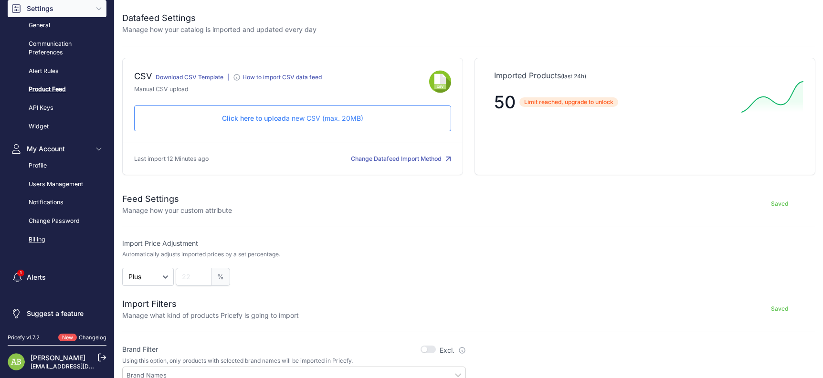
click at [48, 238] on link "Billing" at bounding box center [57, 239] width 99 height 17
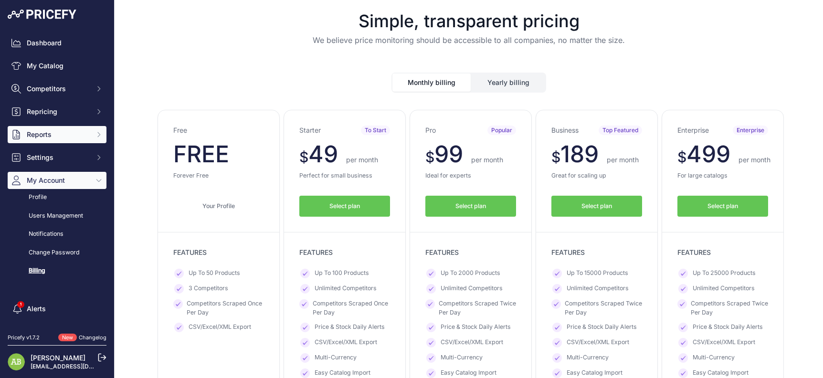
click at [47, 137] on span "Reports" at bounding box center [58, 135] width 63 height 10
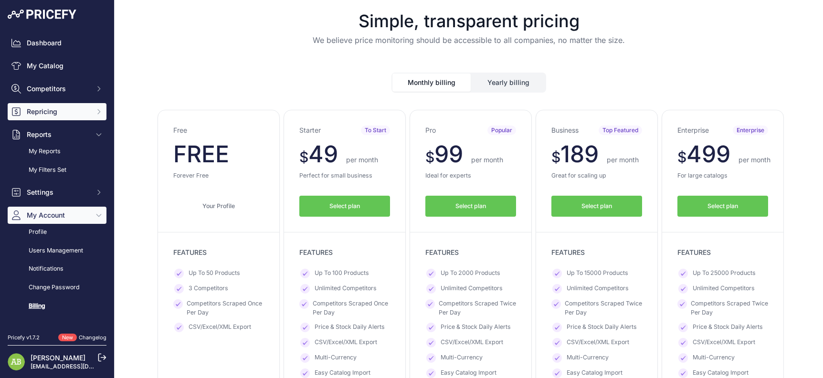
click at [46, 114] on span "Repricing" at bounding box center [58, 112] width 63 height 10
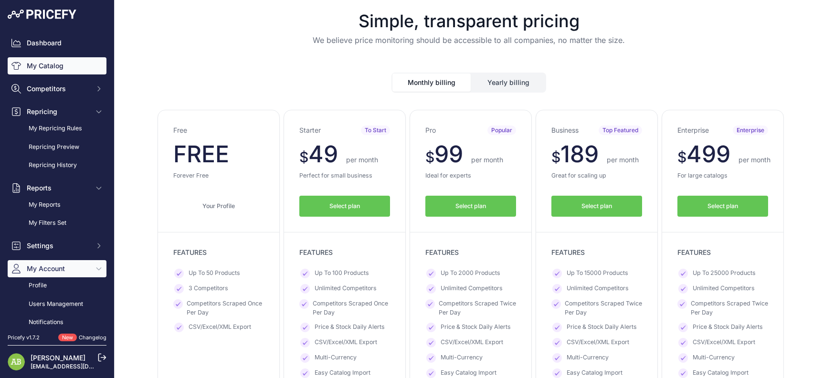
click at [57, 62] on link "My Catalog" at bounding box center [57, 65] width 99 height 17
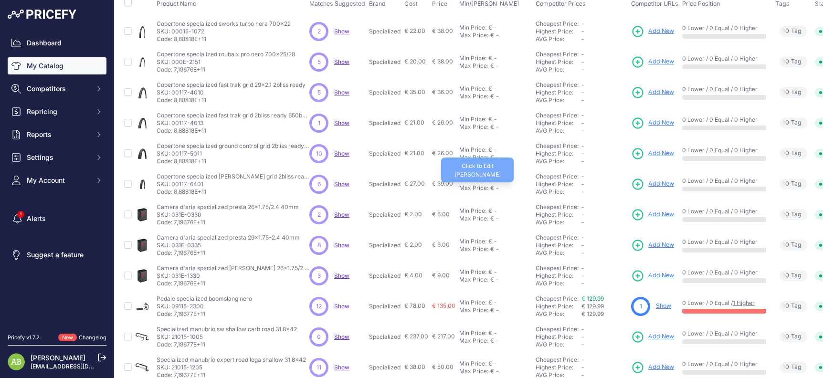
scroll to position [202, 0]
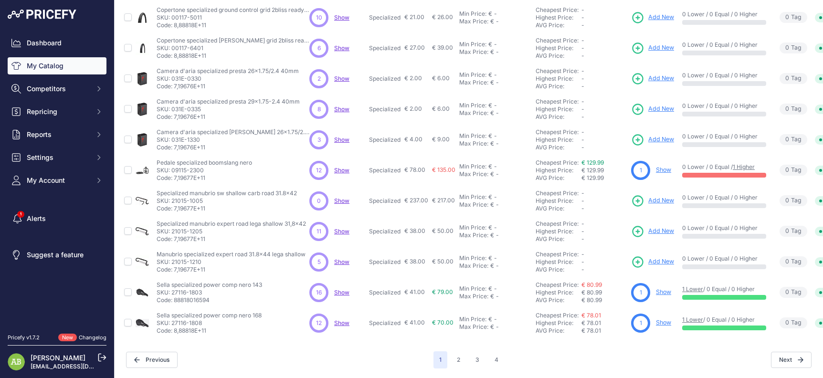
click at [341, 167] on span "Show" at bounding box center [341, 170] width 15 height 7
